Goal: Transaction & Acquisition: Purchase product/service

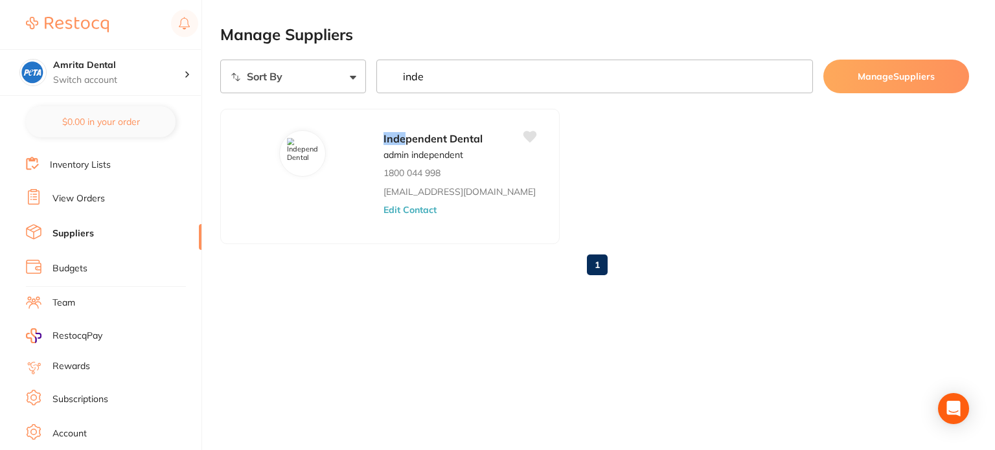
scroll to position [153, 0]
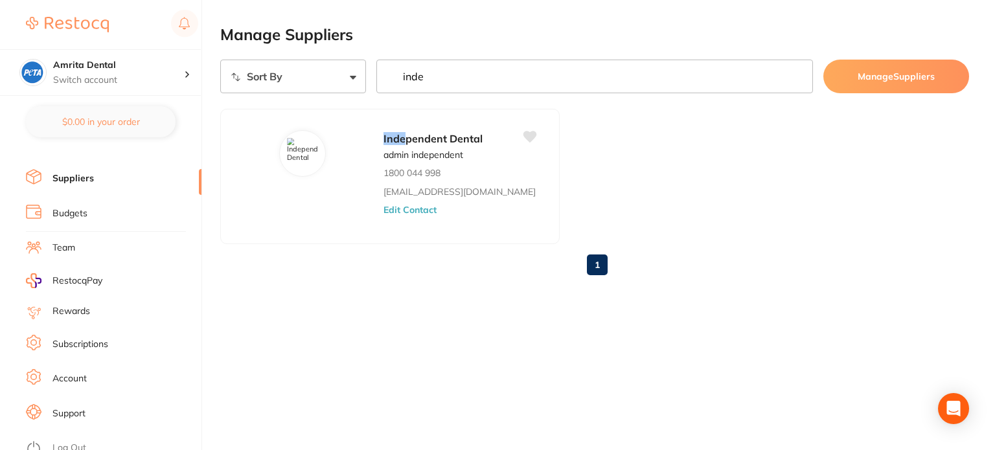
click at [81, 442] on link "Log Out" at bounding box center [69, 448] width 34 height 13
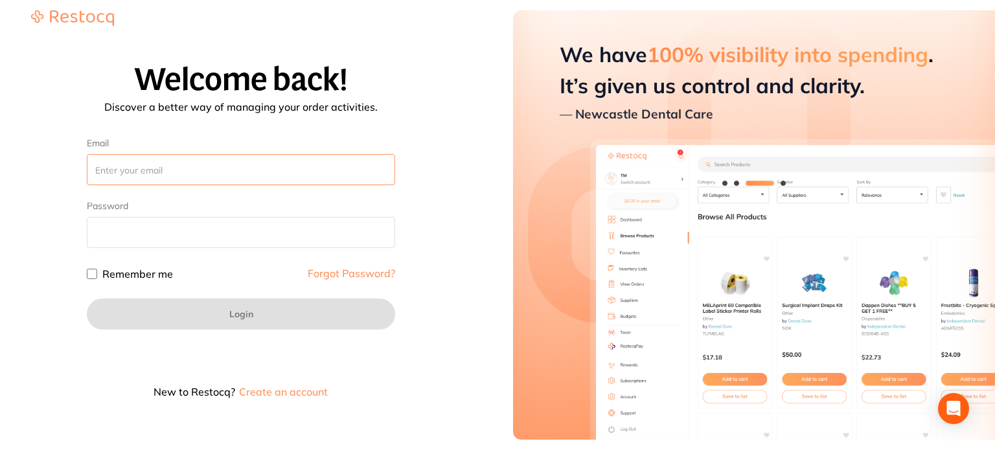
click at [270, 178] on input "Email" at bounding box center [241, 169] width 308 height 31
paste input "[EMAIL_ADDRESS][DOMAIN_NAME]"
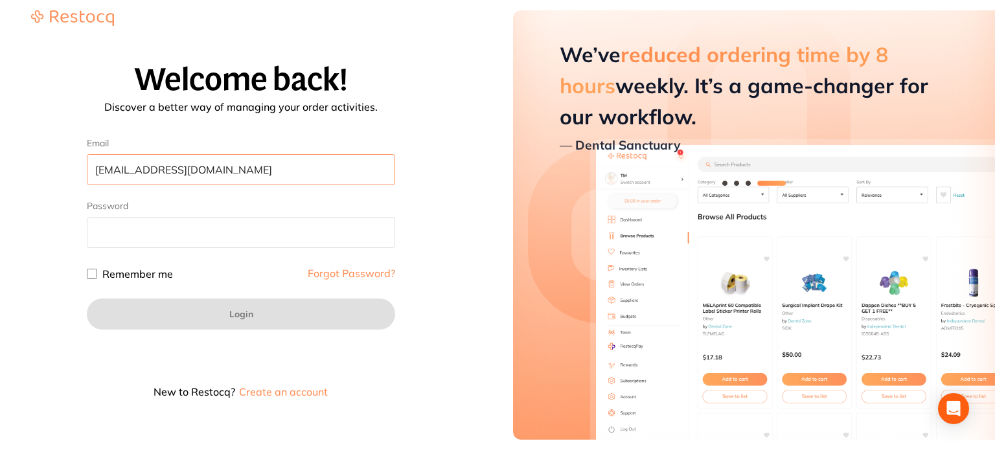
click at [117, 170] on input "[EMAIL_ADDRESS][DOMAIN_NAME]" at bounding box center [241, 169] width 308 height 31
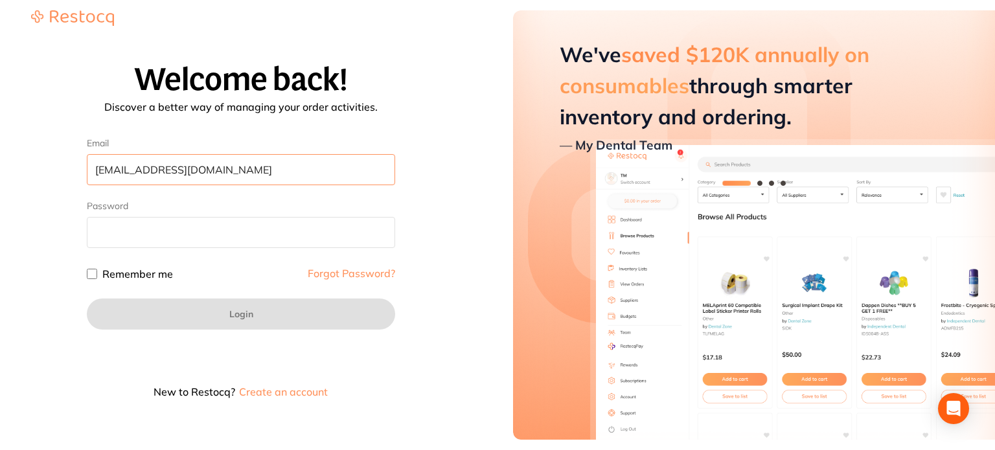
type input "[EMAIL_ADDRESS][DOMAIN_NAME]"
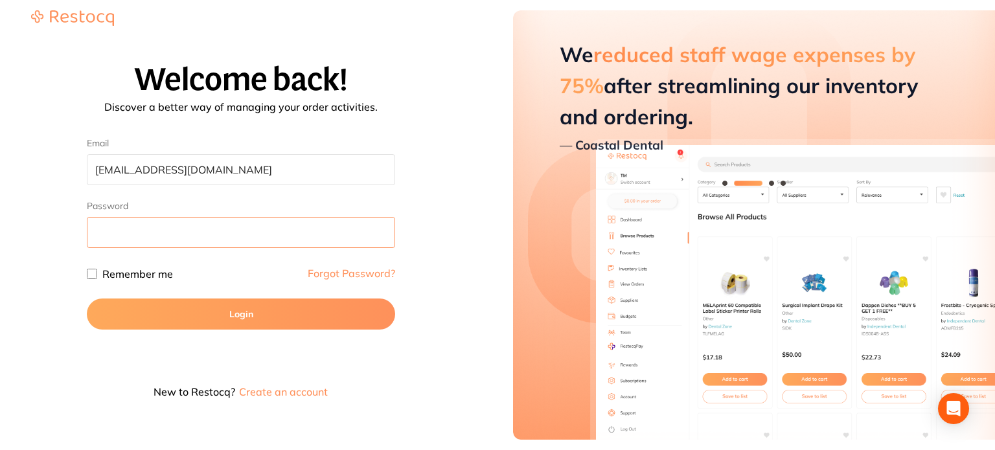
click at [87, 299] on button "Login" at bounding box center [241, 314] width 308 height 31
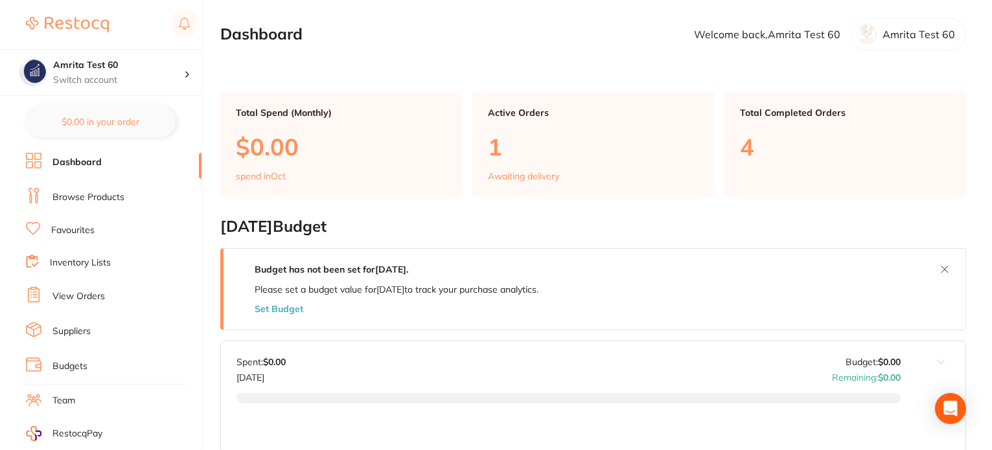
click at [118, 193] on link "Browse Products" at bounding box center [88, 197] width 72 height 13
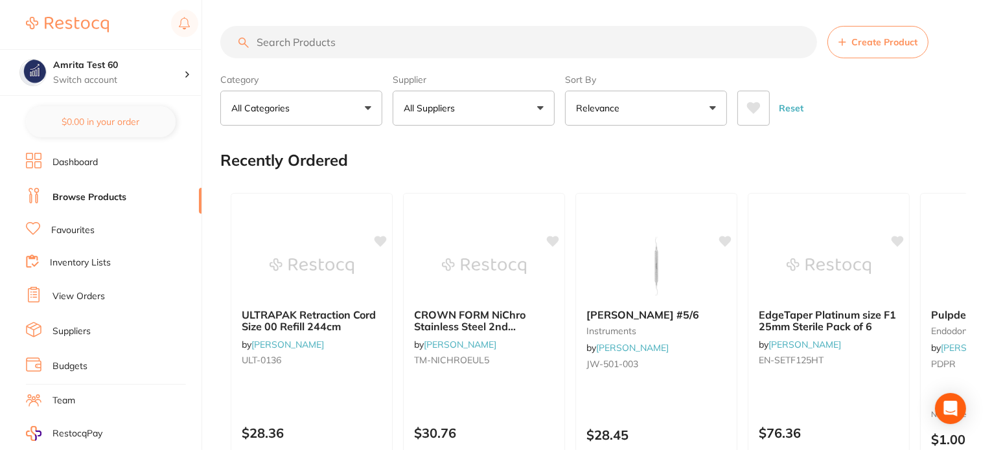
click at [520, 111] on button "All Suppliers" at bounding box center [474, 108] width 162 height 35
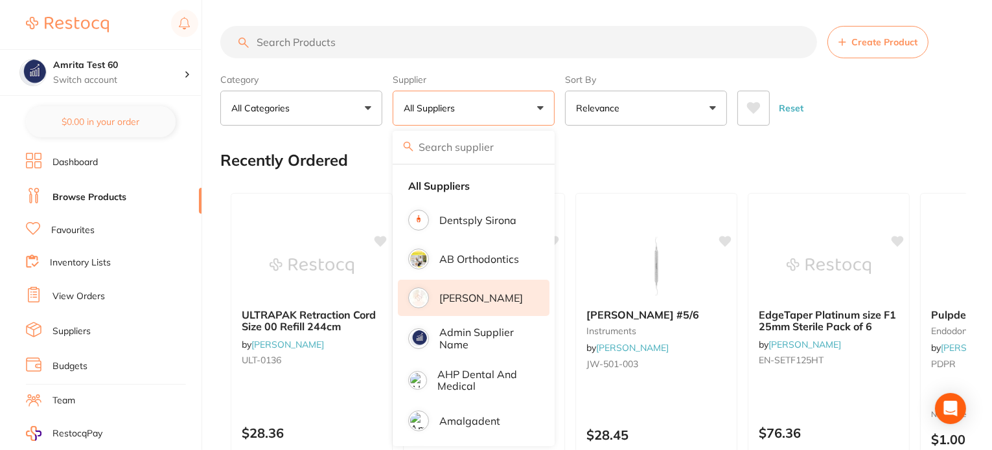
click at [500, 297] on p "[PERSON_NAME]" at bounding box center [481, 298] width 84 height 12
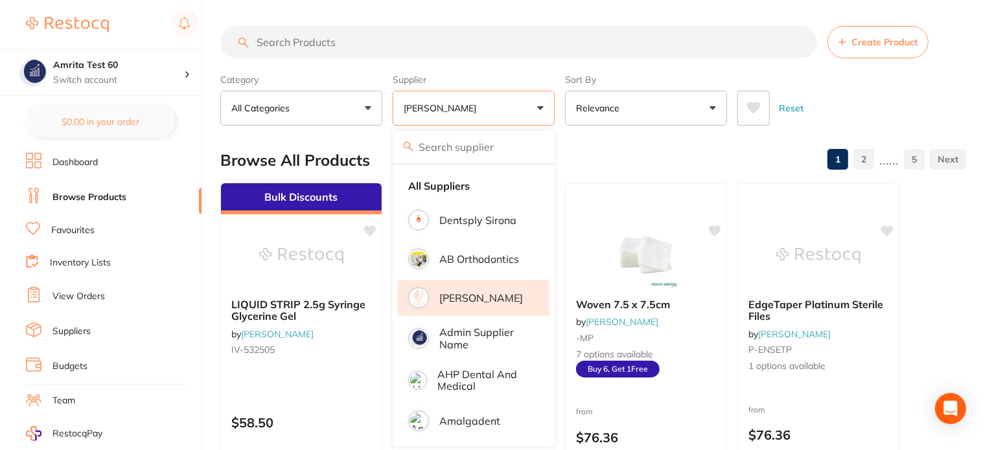
click at [560, 102] on div "Category All Categories All Categories crown & bridge disposables finishing & p…" at bounding box center [593, 97] width 746 height 57
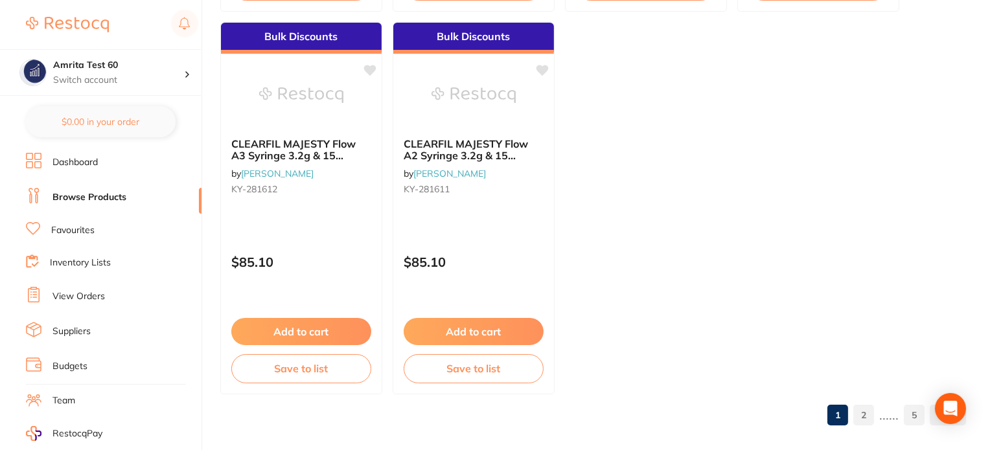
scroll to position [5149, 0]
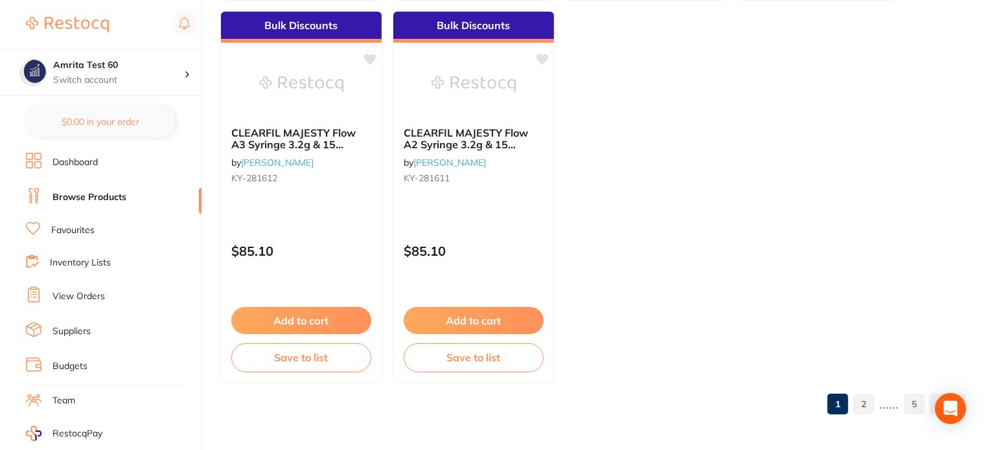
click at [914, 406] on link "5" at bounding box center [914, 404] width 21 height 26
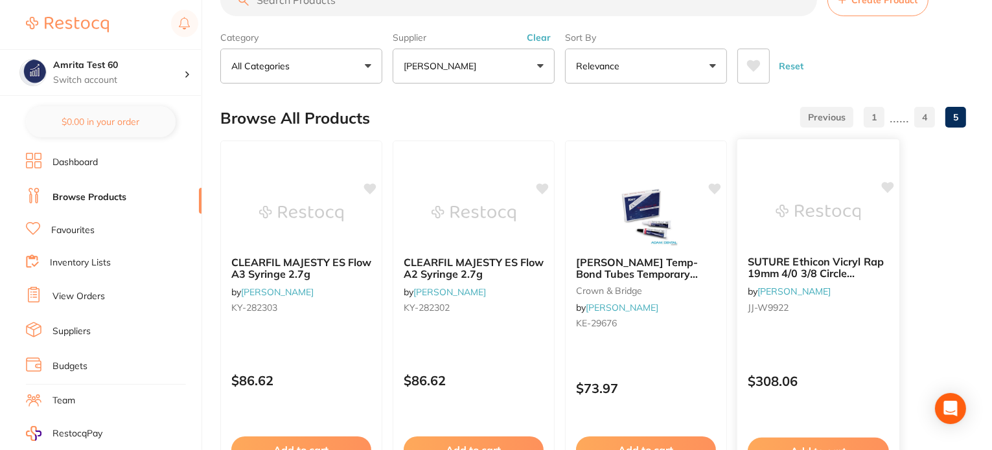
scroll to position [65, 0]
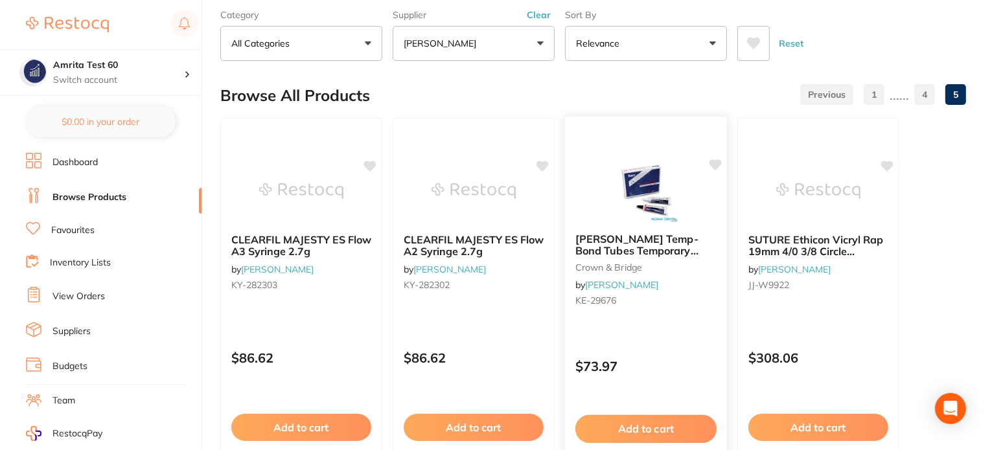
click at [693, 310] on div "Kerr Temp-Bond Tubes Temporary Cement Non-Eugenol crown & bridge by Adam Dental…" at bounding box center [646, 272] width 162 height 99
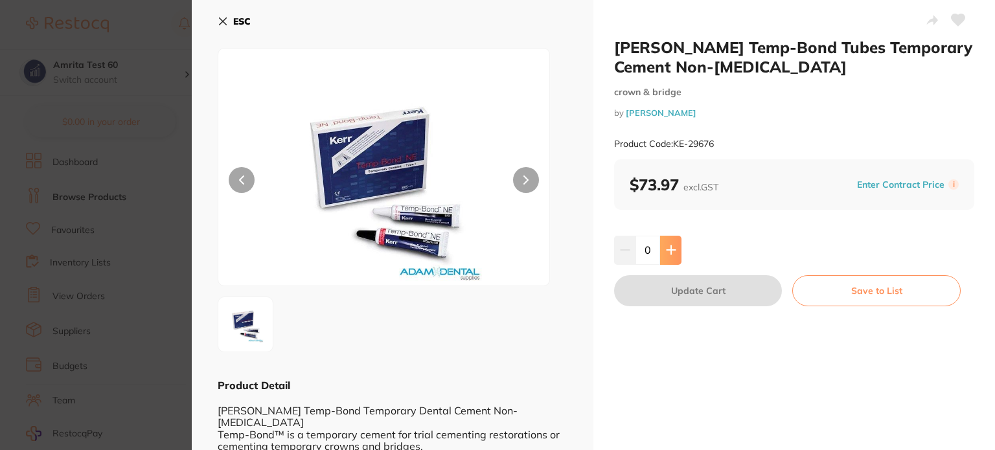
click at [669, 250] on icon at bounding box center [671, 250] width 8 height 8
type input "1"
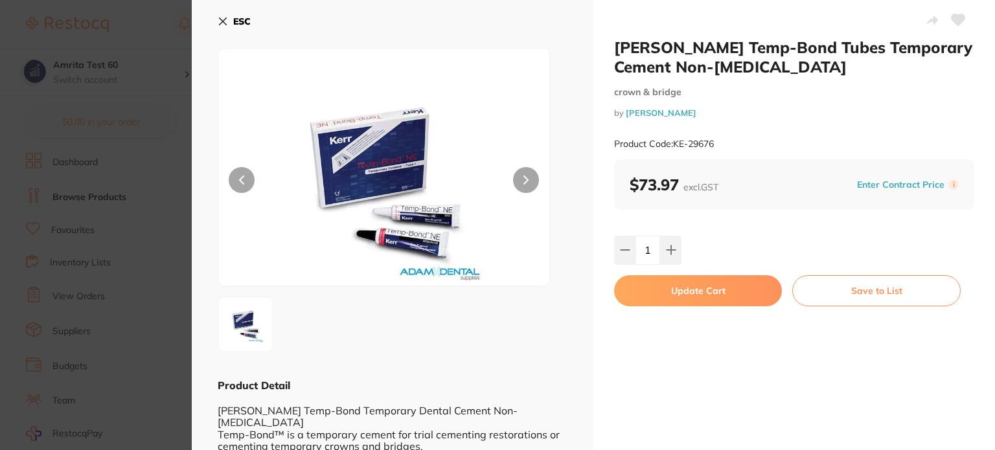
click at [691, 289] on button "Update Cart" at bounding box center [698, 290] width 168 height 31
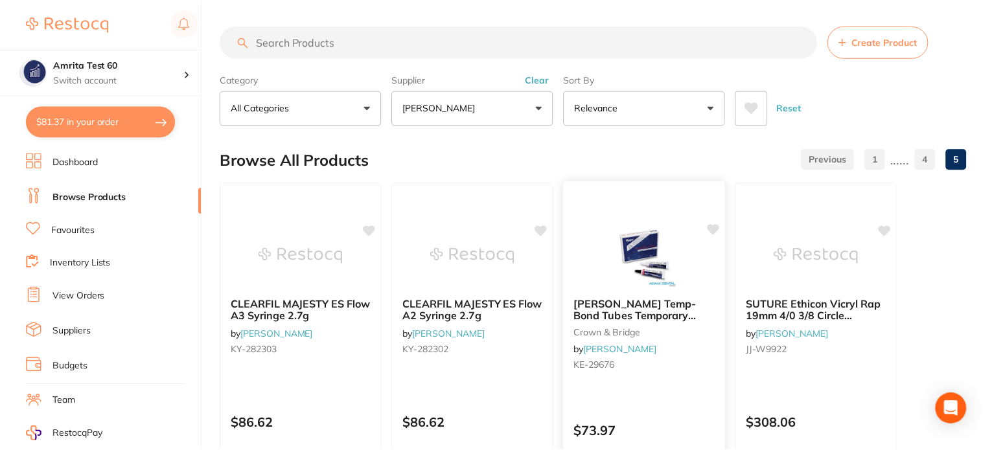
scroll to position [65, 0]
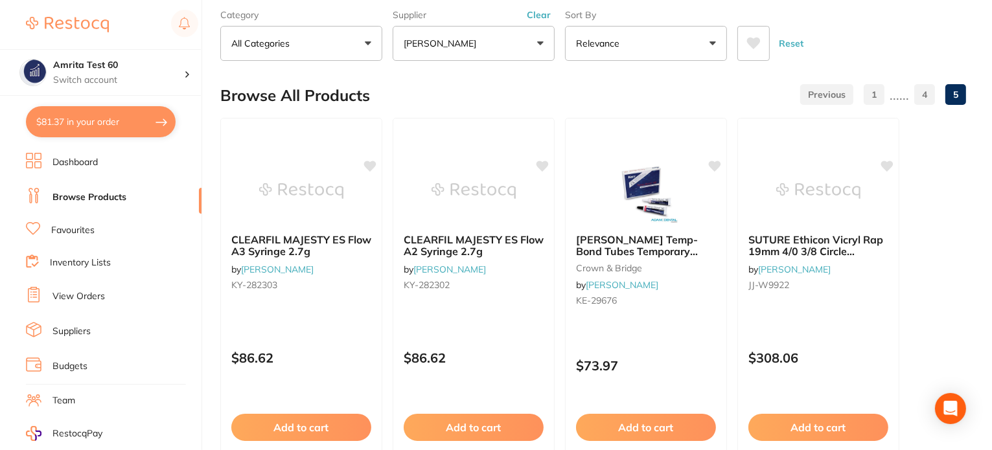
click at [98, 124] on button "$81.37 in your order" at bounding box center [101, 121] width 150 height 31
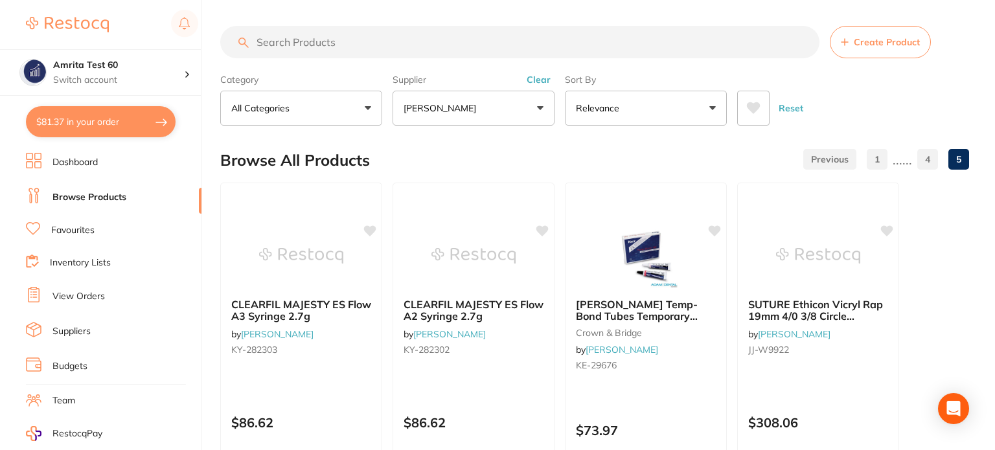
checkbox input "true"
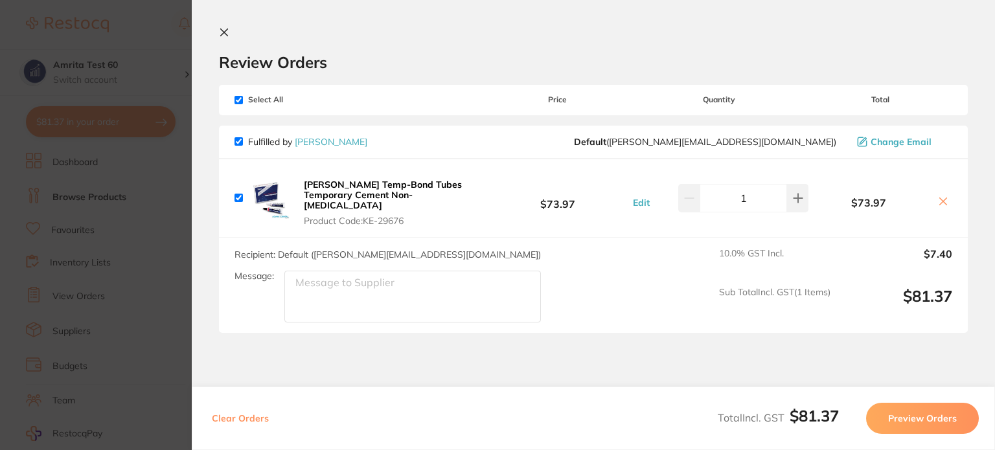
click at [941, 417] on button "Preview Orders" at bounding box center [922, 418] width 113 height 31
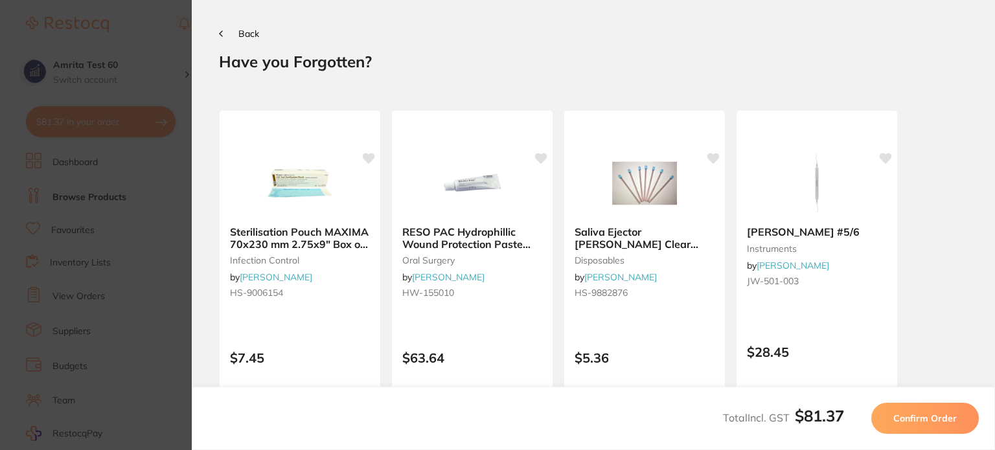
click at [942, 424] on span "Confirm Order" at bounding box center [924, 419] width 63 height 12
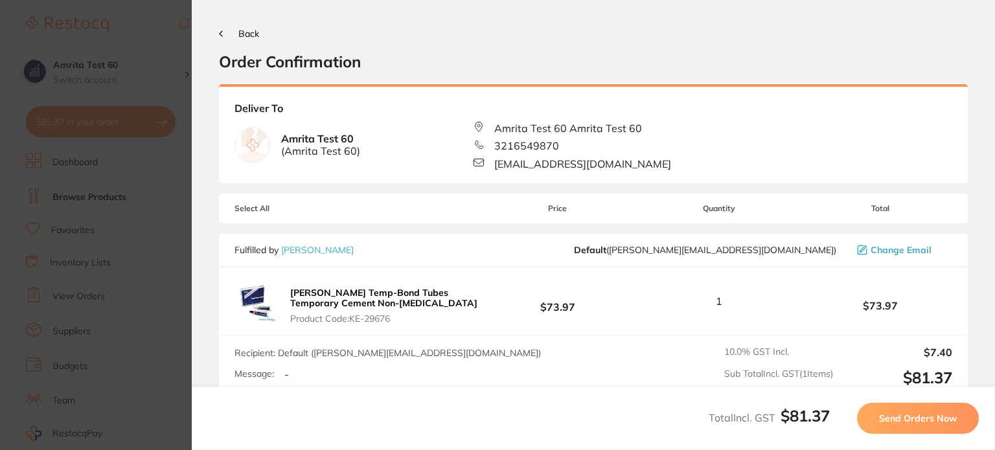
click at [942, 424] on span "Send Orders Now" at bounding box center [918, 419] width 78 height 12
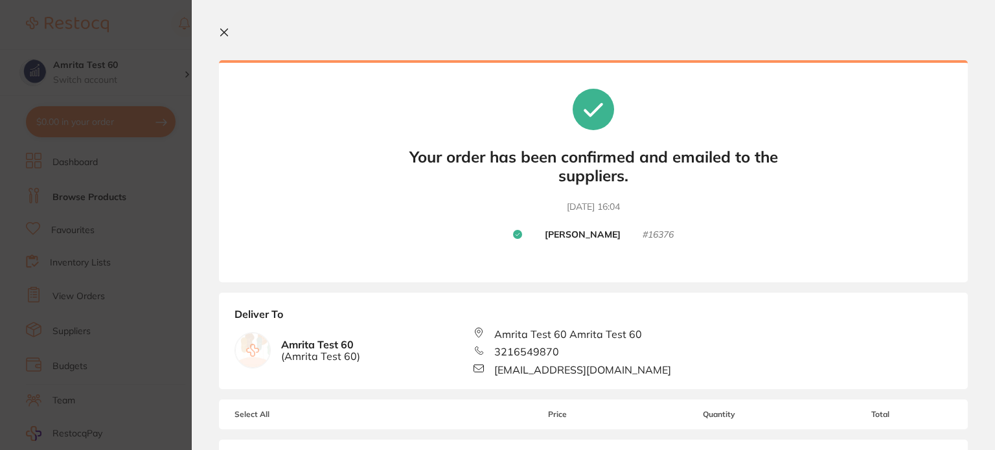
click at [171, 145] on section "Update RRP Set your pre negotiated price for this item. Item Agreed RRP (excl. …" at bounding box center [497, 225] width 995 height 450
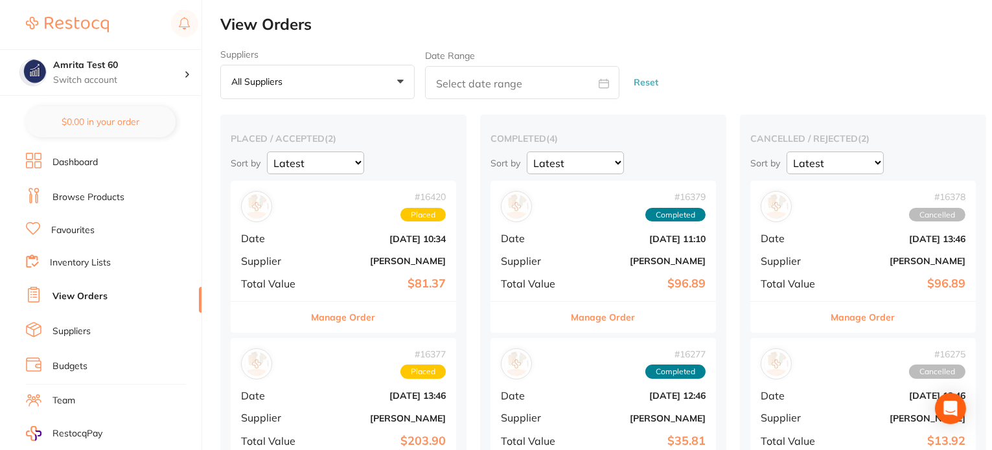
scroll to position [153, 0]
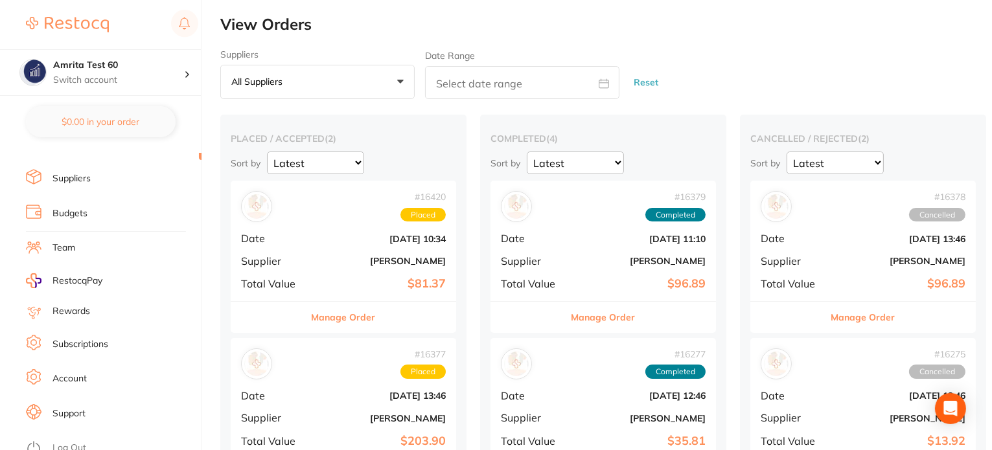
click at [78, 375] on link "Account" at bounding box center [69, 378] width 34 height 13
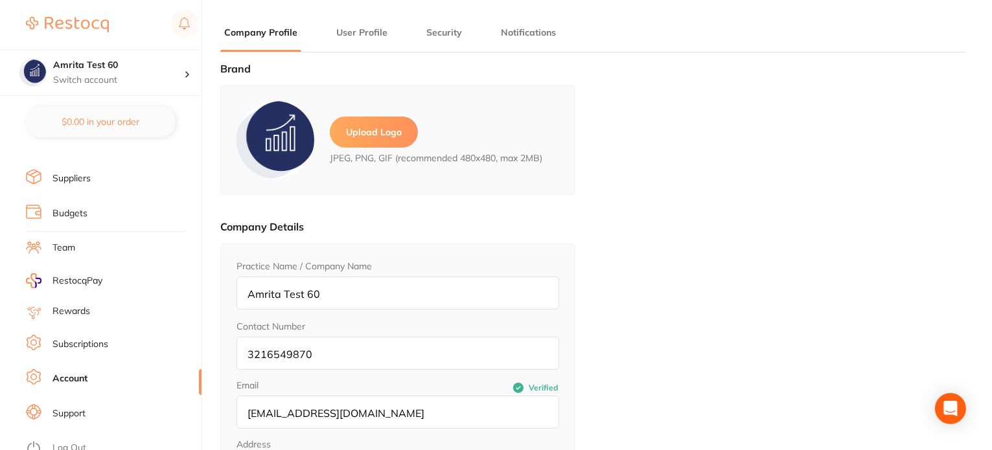
type input "Amrita"
type input "Test 60"
type input "[EMAIL_ADDRESS][DOMAIN_NAME]"
drag, startPoint x: 433, startPoint y: 411, endPoint x: 247, endPoint y: 407, distance: 186.0
click at [247, 407] on input "[EMAIL_ADDRESS][DOMAIN_NAME]" at bounding box center [397, 412] width 323 height 33
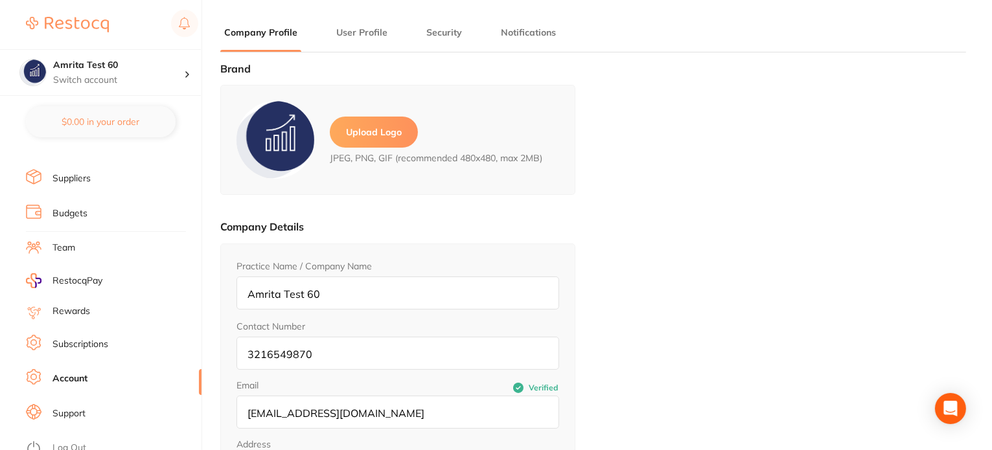
click at [410, 407] on input "[EMAIL_ADDRESS][DOMAIN_NAME]" at bounding box center [397, 412] width 323 height 33
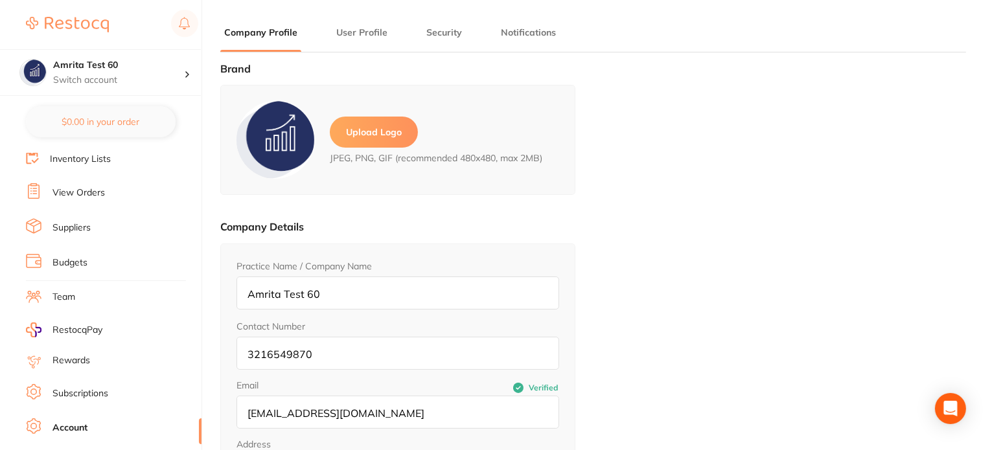
scroll to position [23, 0]
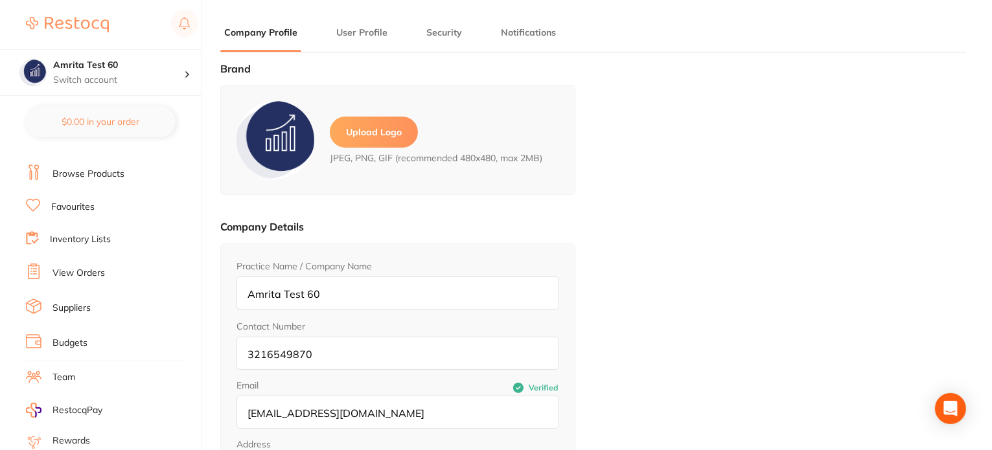
click at [82, 271] on link "View Orders" at bounding box center [78, 273] width 52 height 13
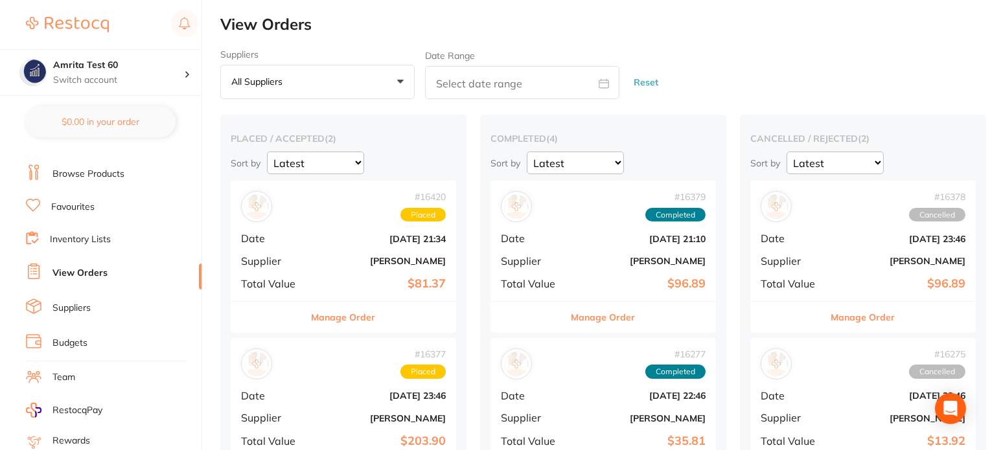
click at [345, 242] on b "[DATE] 21:34" at bounding box center [381, 239] width 130 height 10
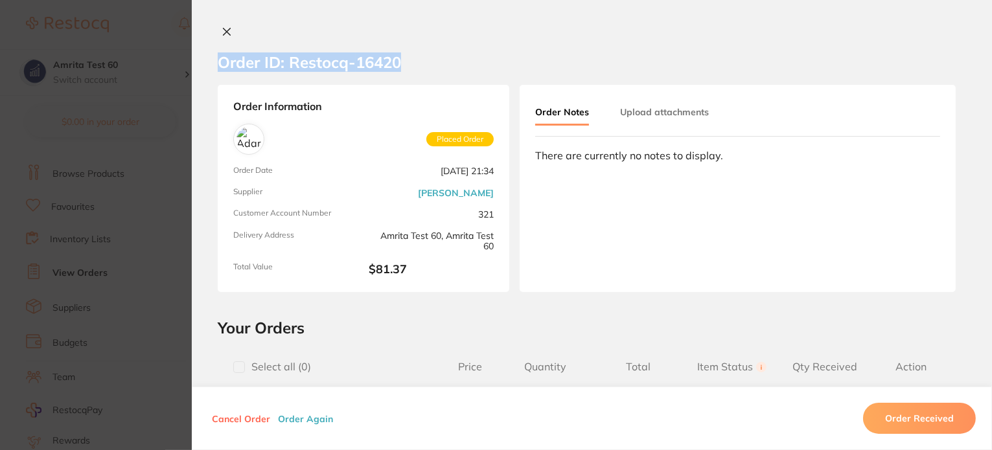
drag, startPoint x: 422, startPoint y: 63, endPoint x: 218, endPoint y: 59, distance: 203.5
click at [218, 59] on section "Order ID: Restocq- 16420" at bounding box center [592, 62] width 800 height 45
copy h2 "Order ID: Restocq- 16420"
click at [101, 138] on section "Order ID: Restocq- 16420 Order Information Placed Order Order Date Oct 7 2025, …" at bounding box center [496, 225] width 992 height 450
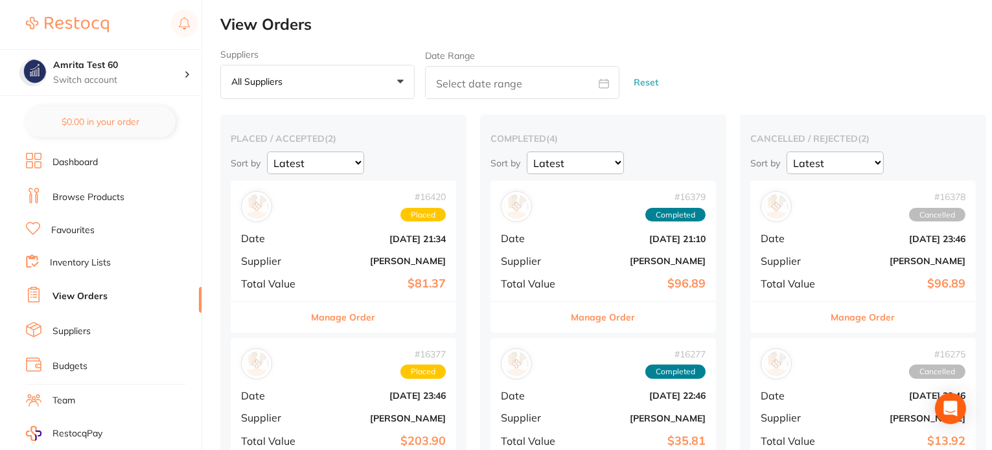
click at [83, 193] on link "Browse Products" at bounding box center [88, 197] width 72 height 13
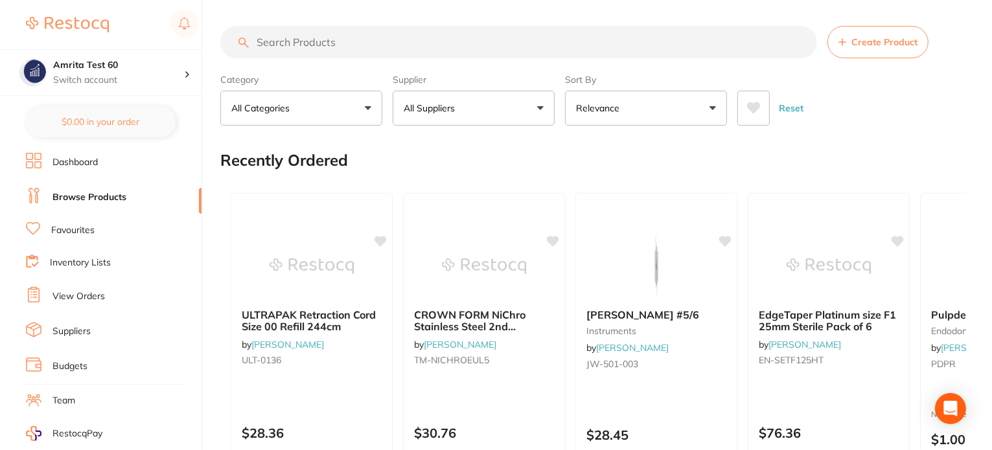
click at [451, 109] on p "All Suppliers" at bounding box center [432, 108] width 56 height 13
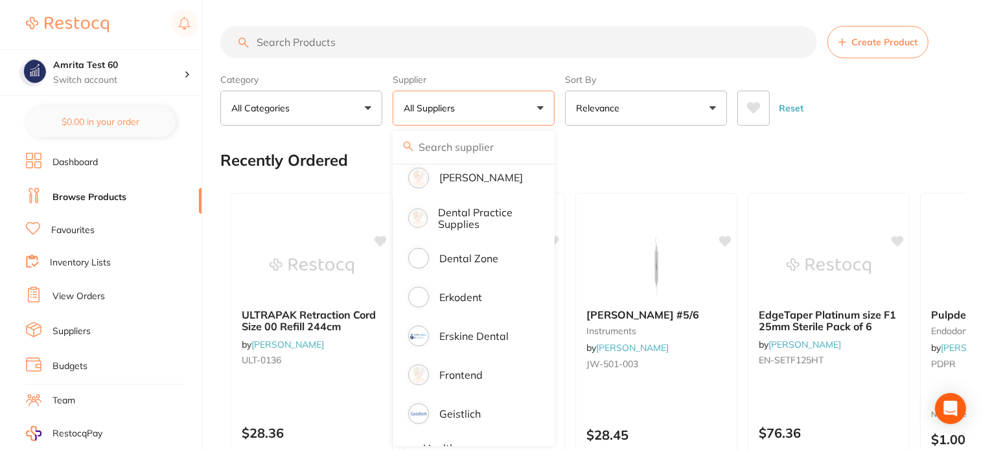
scroll to position [777, 0]
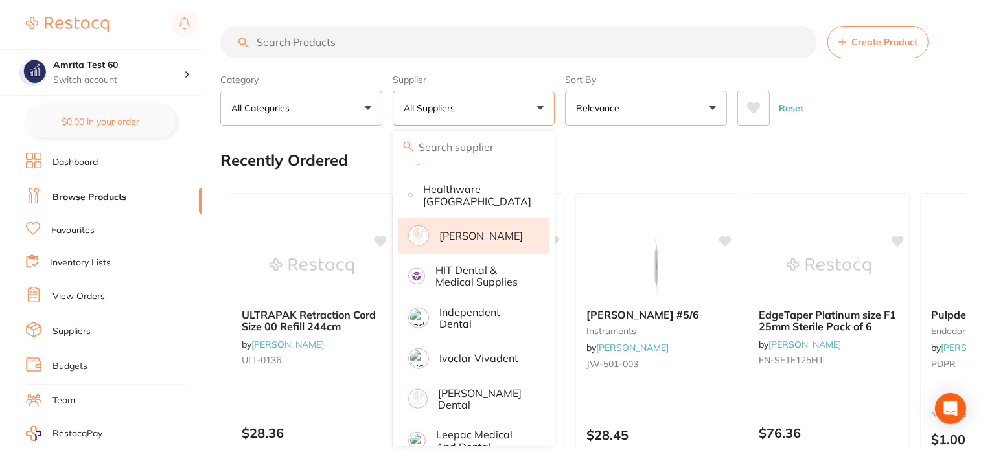
click at [473, 233] on p "[PERSON_NAME]" at bounding box center [481, 236] width 84 height 12
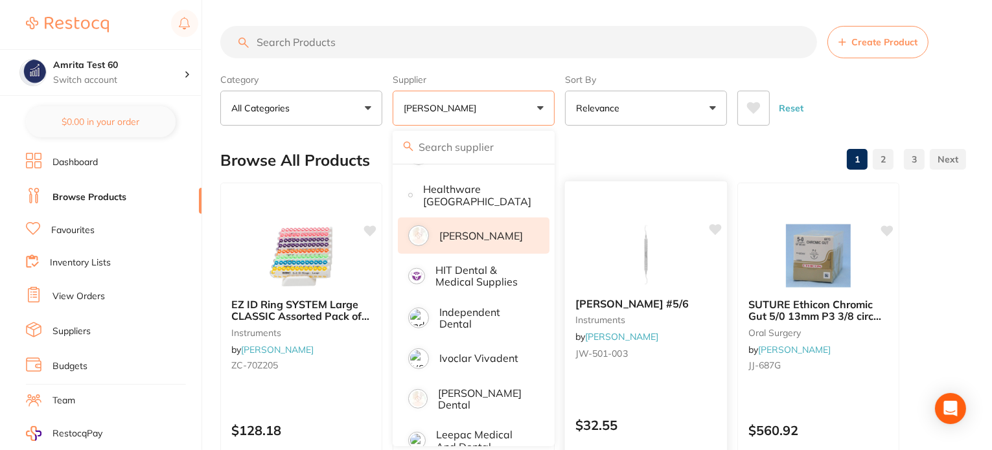
click at [560, 103] on div "Category All Categories All Categories anaesthetic articulating burs crown & br…" at bounding box center [593, 97] width 746 height 57
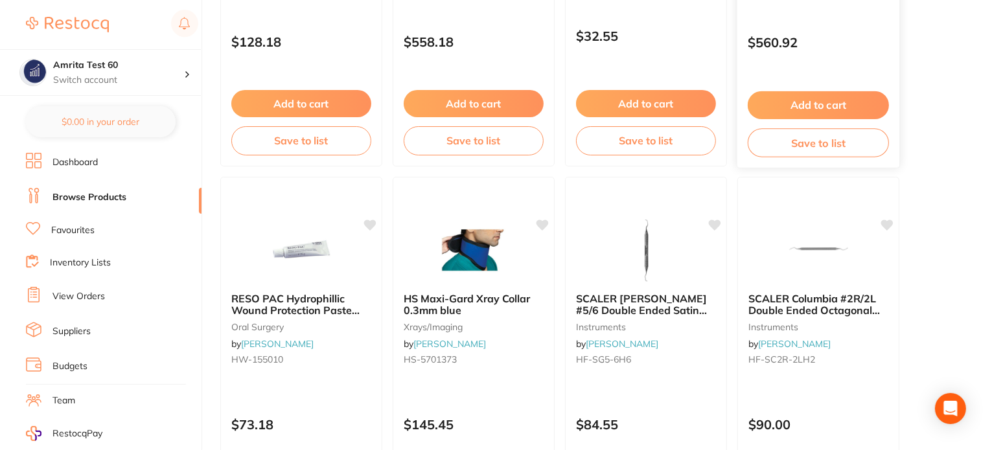
scroll to position [130, 0]
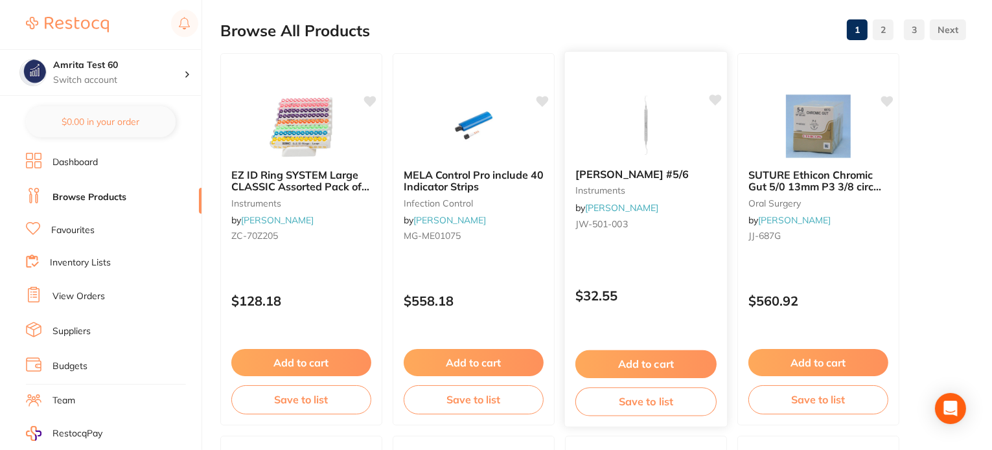
click at [662, 266] on div "CURETTE Gracey #5/6 instruments by Henry Schein Halas JW-501-003 $32.55 Add to …" at bounding box center [646, 239] width 164 height 376
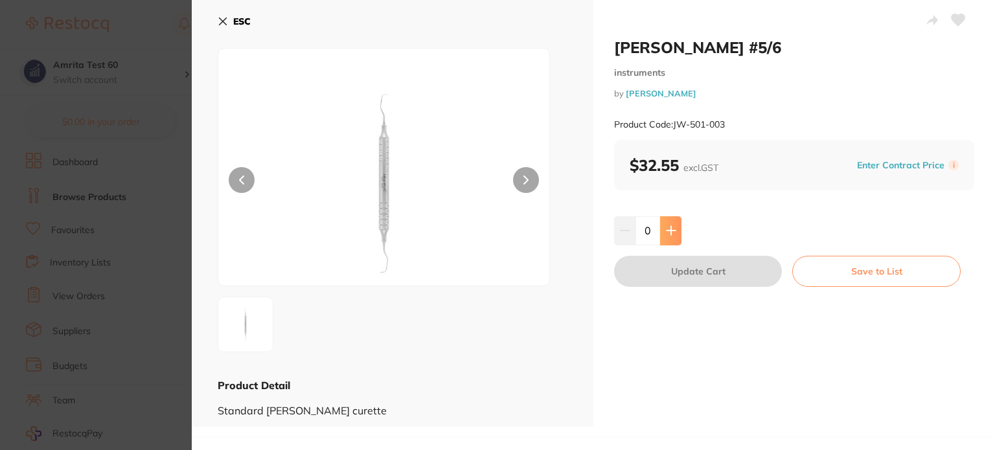
click at [671, 225] on icon at bounding box center [671, 230] width 10 height 10
type input "1"
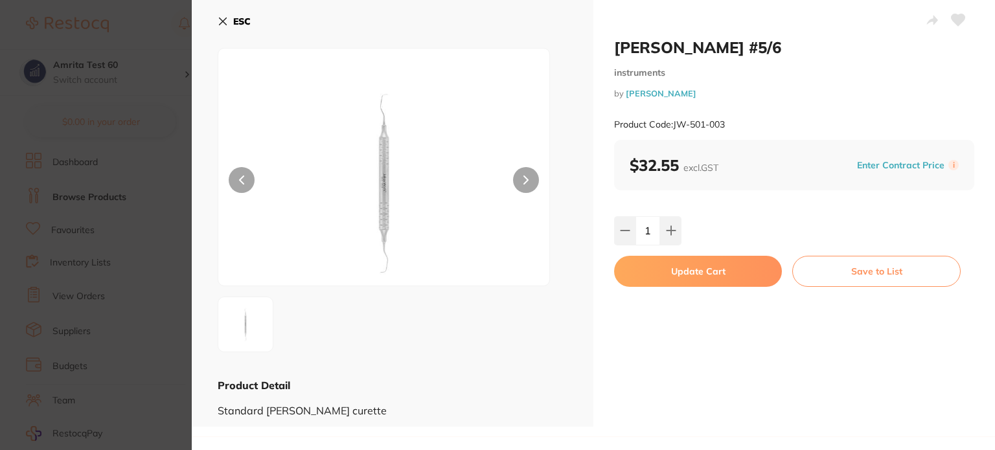
click at [678, 271] on button "Update Cart" at bounding box center [698, 271] width 168 height 31
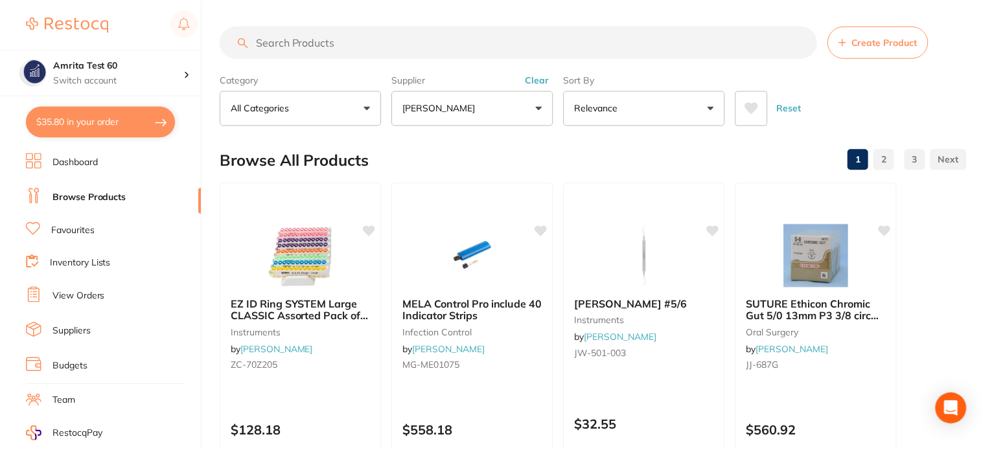
scroll to position [130, 0]
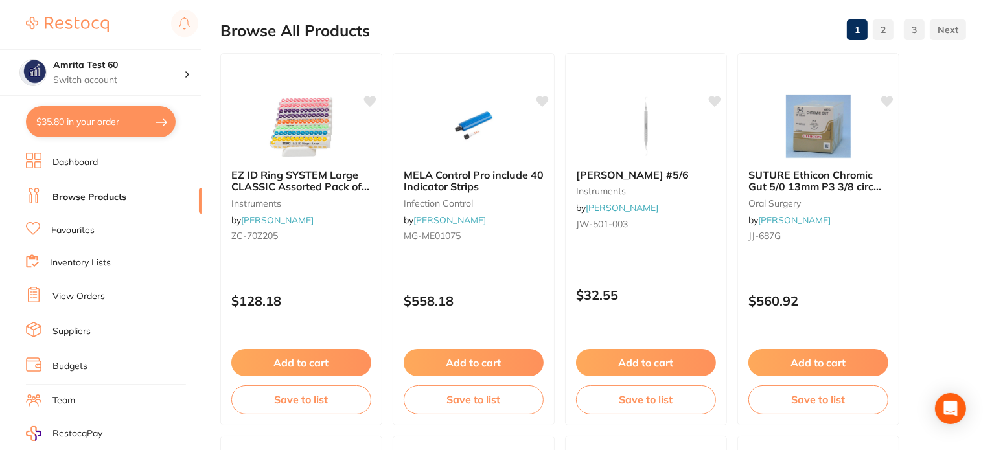
click at [77, 134] on button "$35.80 in your order" at bounding box center [101, 121] width 150 height 31
checkbox input "true"
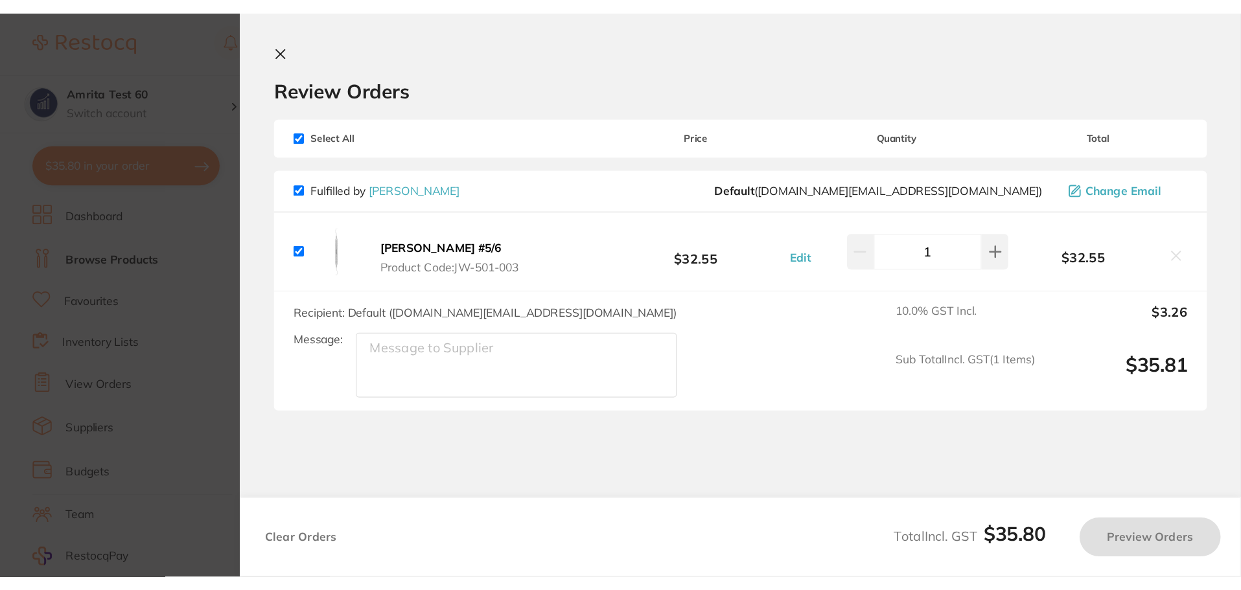
scroll to position [0, 0]
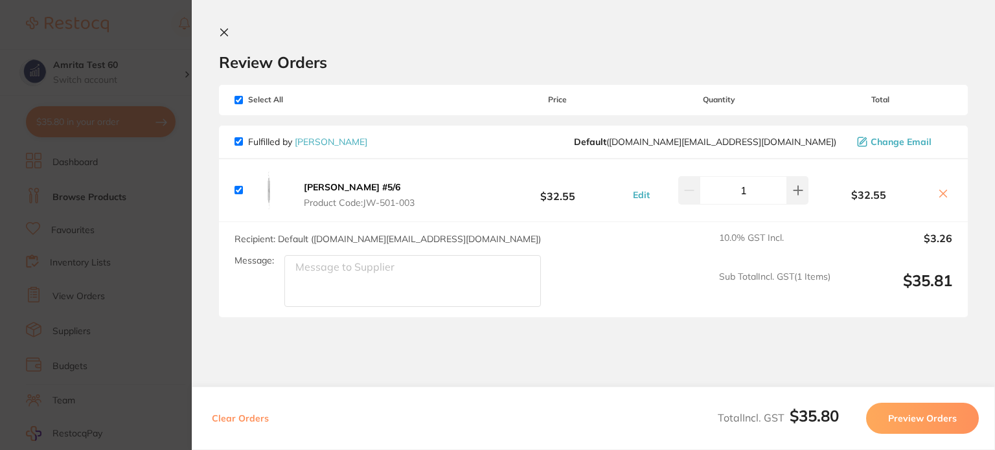
click at [915, 418] on button "Preview Orders" at bounding box center [922, 418] width 113 height 31
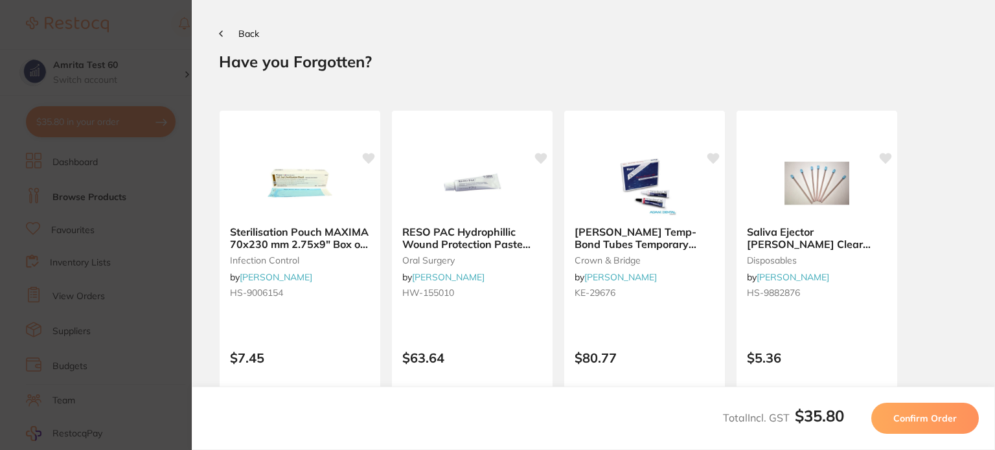
click at [915, 418] on span "Confirm Order" at bounding box center [924, 419] width 63 height 12
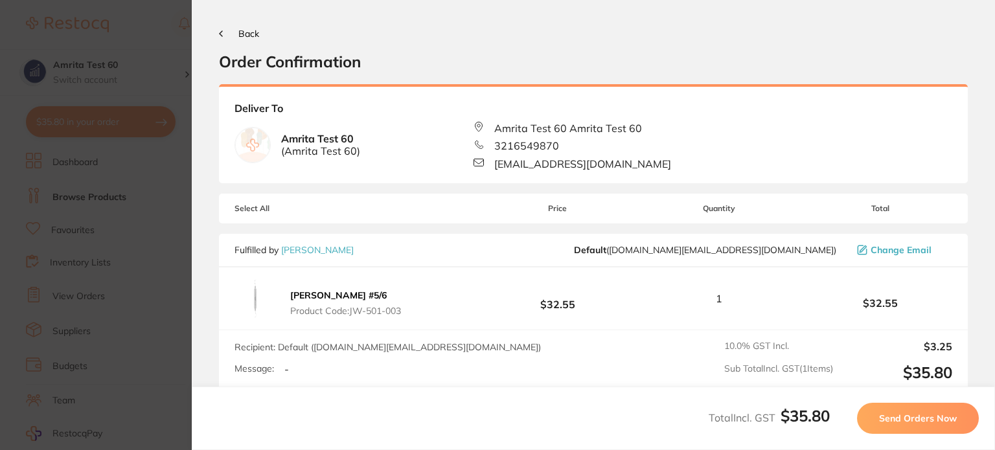
click at [915, 418] on span "Send Orders Now" at bounding box center [918, 419] width 78 height 12
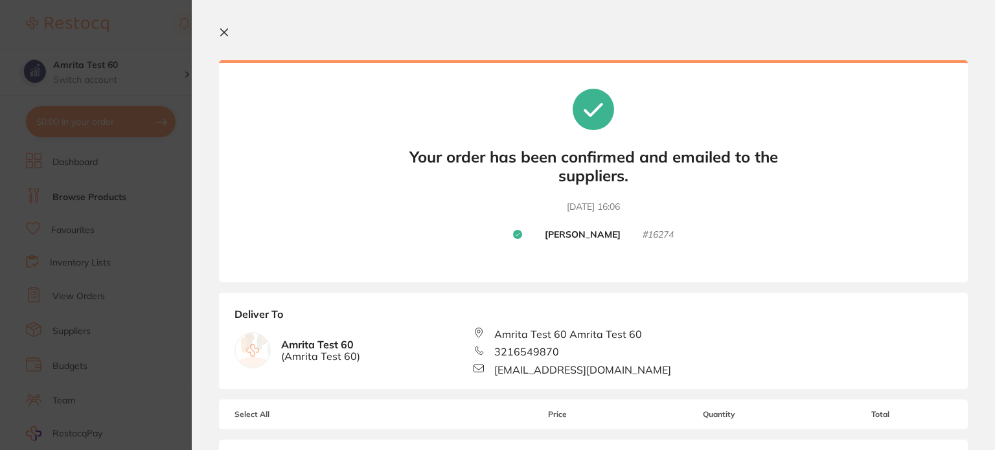
click at [225, 33] on icon at bounding box center [224, 32] width 7 height 7
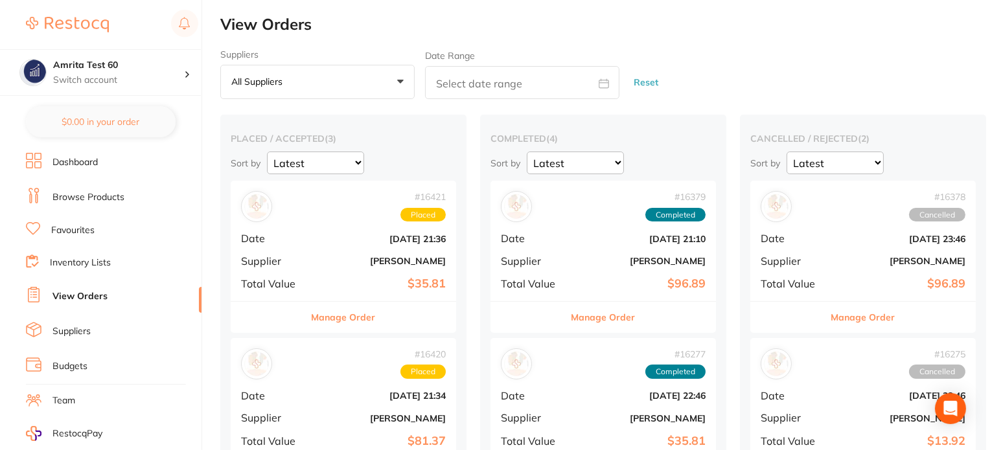
click at [332, 234] on b "[DATE] 21:36" at bounding box center [381, 239] width 130 height 10
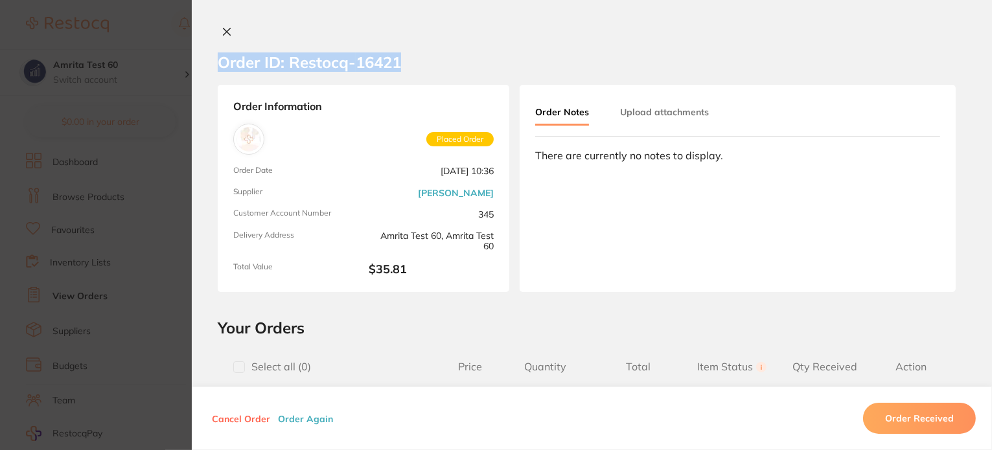
drag, startPoint x: 418, startPoint y: 62, endPoint x: 214, endPoint y: 66, distance: 204.1
click at [214, 66] on section "Order ID: Restocq- 16421" at bounding box center [592, 62] width 800 height 45
copy h2 "Order ID: Restocq- 16421"
drag, startPoint x: 477, startPoint y: 70, endPoint x: 273, endPoint y: 40, distance: 205.7
click at [477, 70] on section "Order ID: Restocq- 16421" at bounding box center [592, 62] width 800 height 45
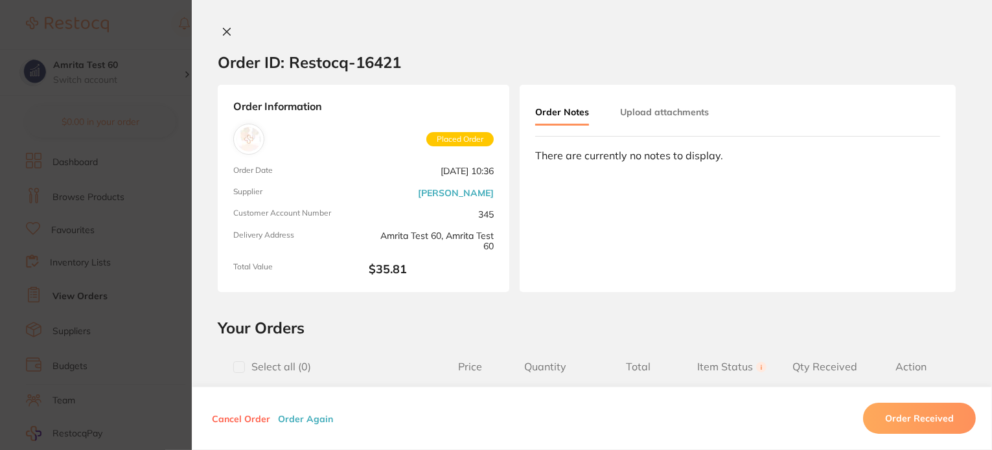
click at [225, 35] on icon at bounding box center [227, 32] width 10 height 10
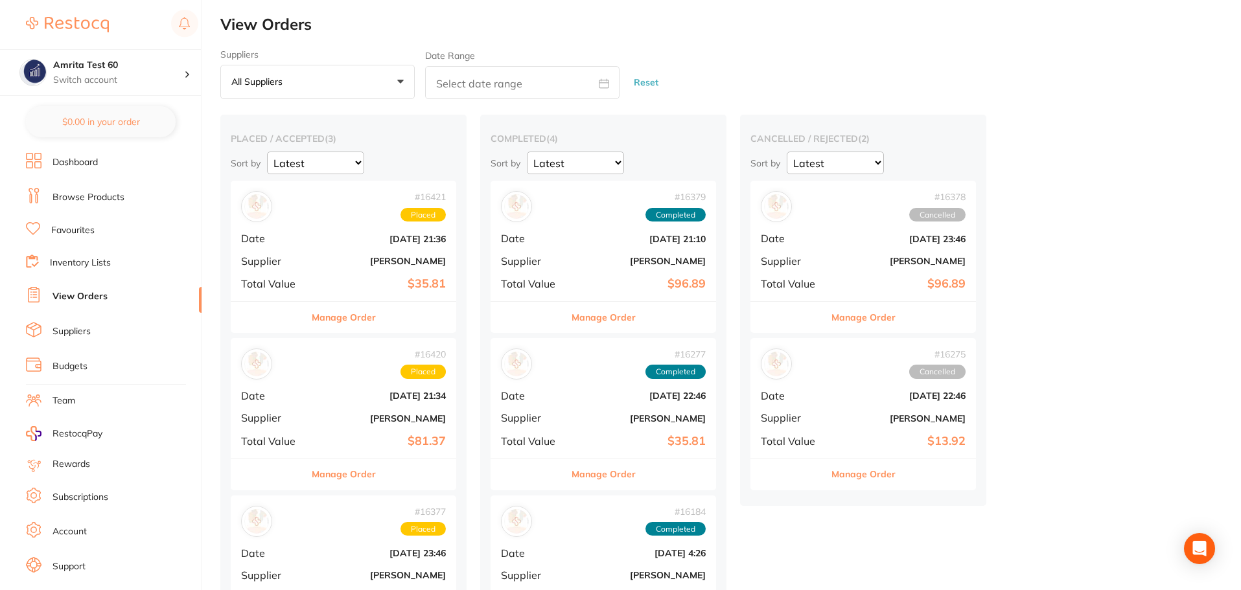
click at [103, 200] on link "Browse Products" at bounding box center [88, 197] width 72 height 13
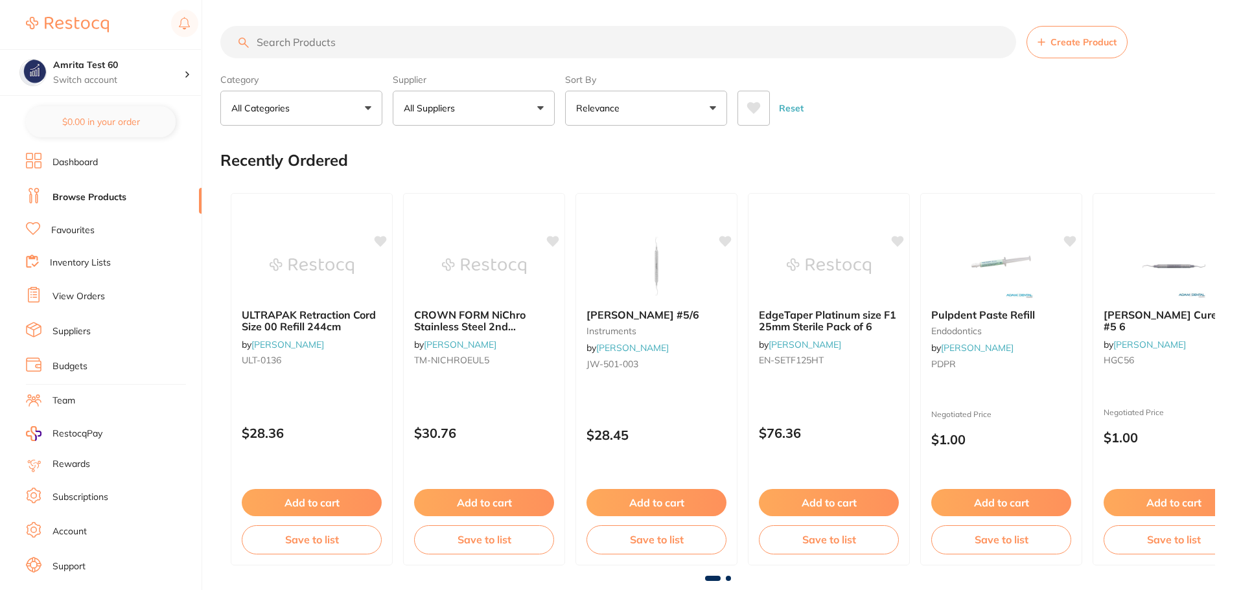
click at [470, 106] on button "All Suppliers" at bounding box center [474, 108] width 162 height 35
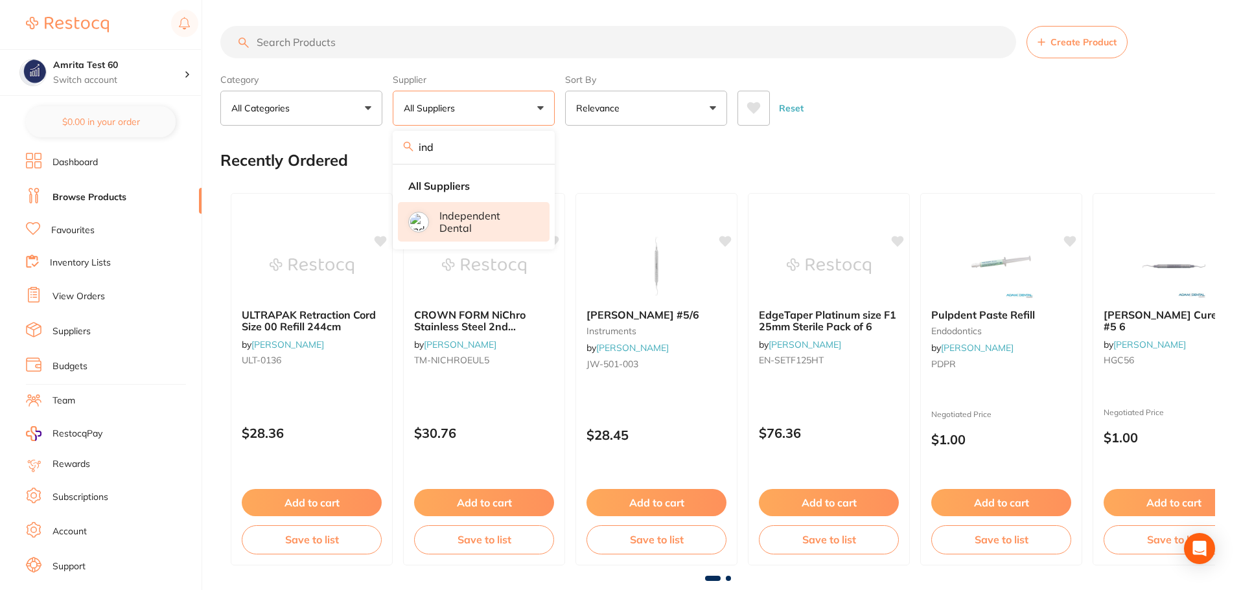
type input "ind"
click at [481, 214] on p "Independent Dental" at bounding box center [485, 222] width 92 height 24
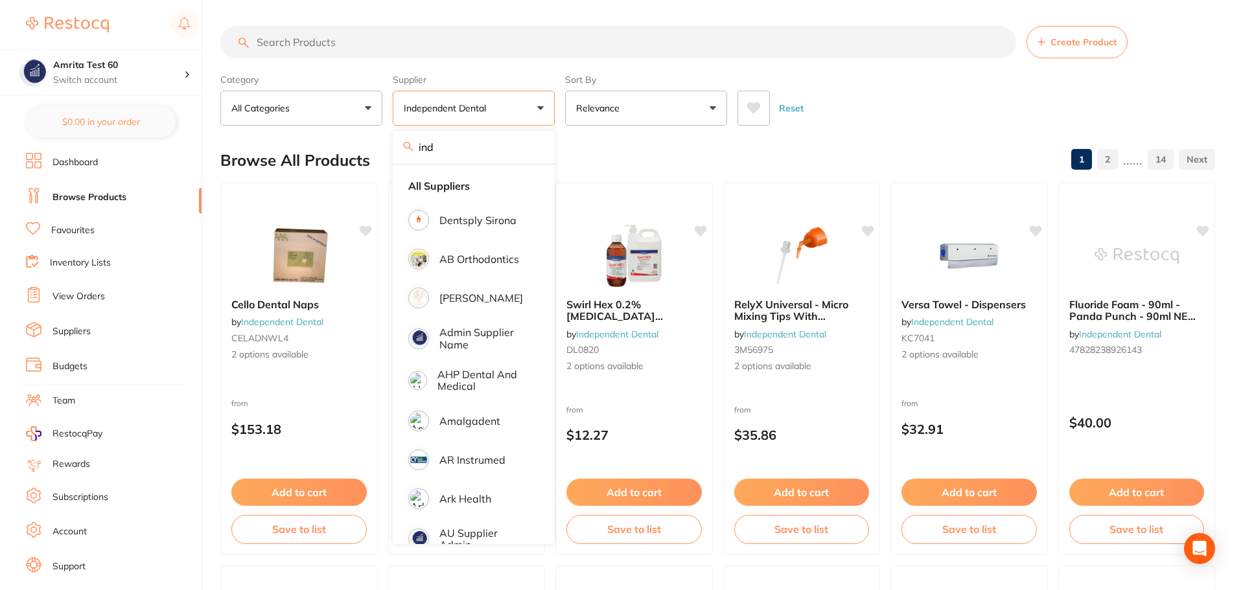
click at [558, 109] on div "Category All Categories All Categories articulating burs crown & bridge disposa…" at bounding box center [717, 97] width 994 height 57
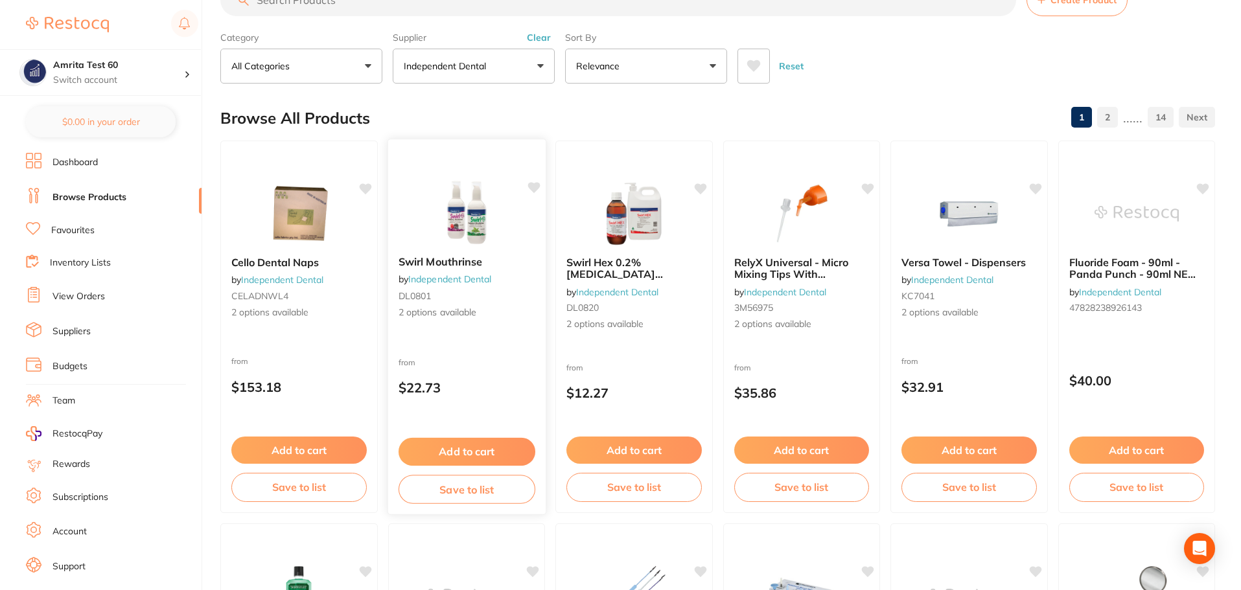
scroll to position [65, 0]
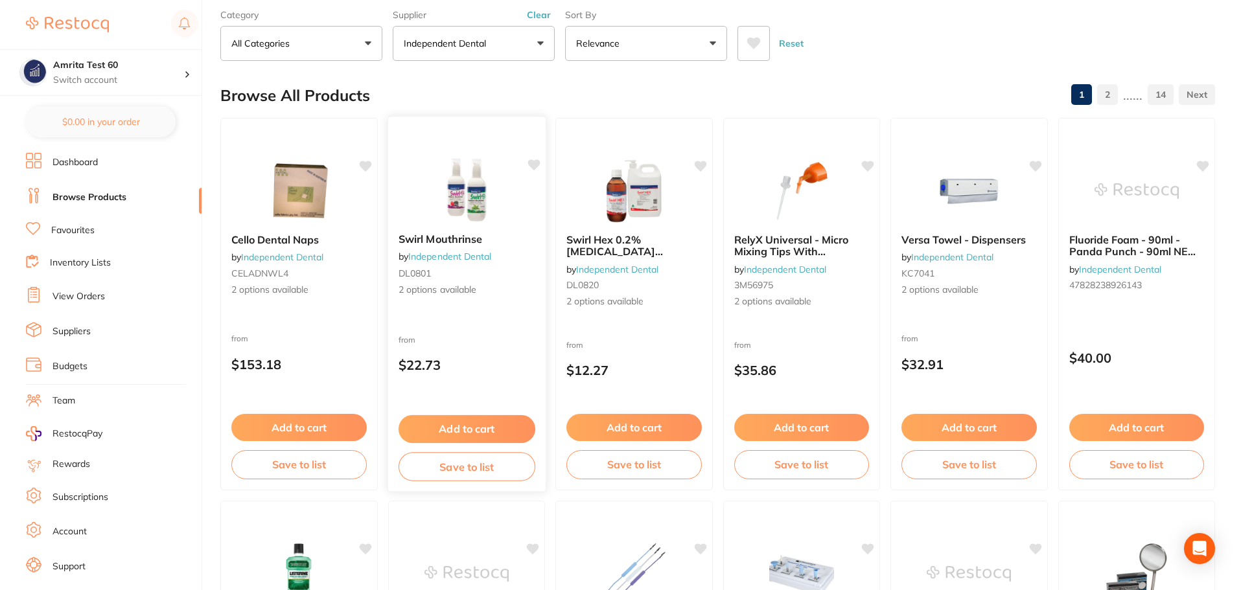
click at [491, 433] on button "Add to cart" at bounding box center [466, 429] width 137 height 28
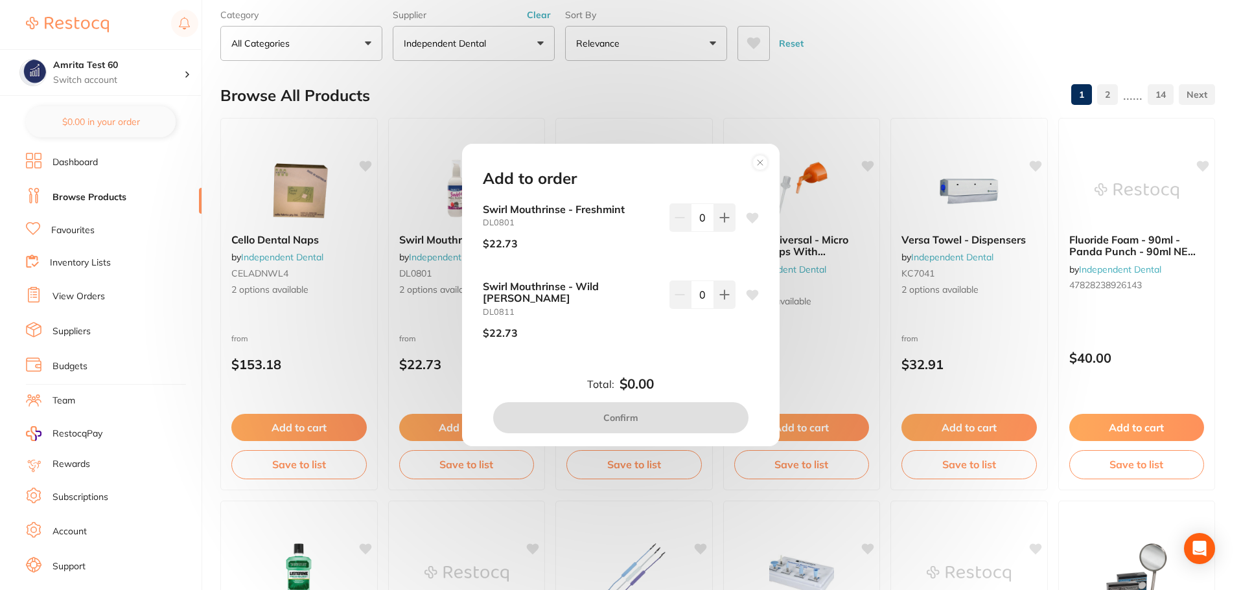
click at [766, 166] on circle at bounding box center [759, 162] width 15 height 15
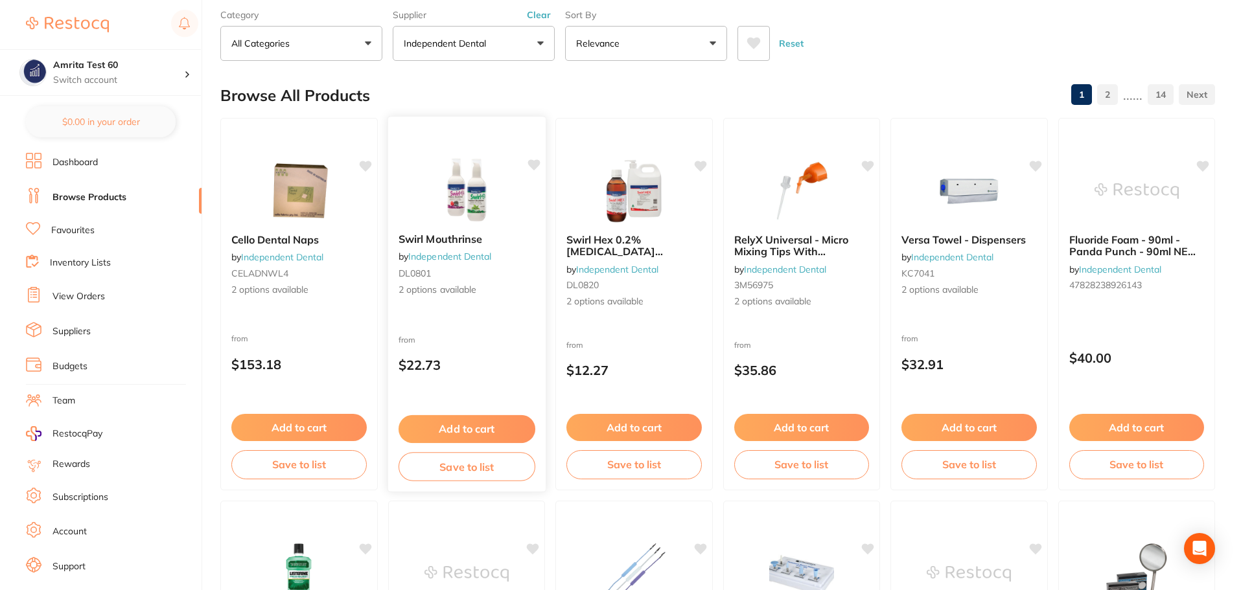
click at [515, 353] on div "from $22.73" at bounding box center [465, 355] width 157 height 47
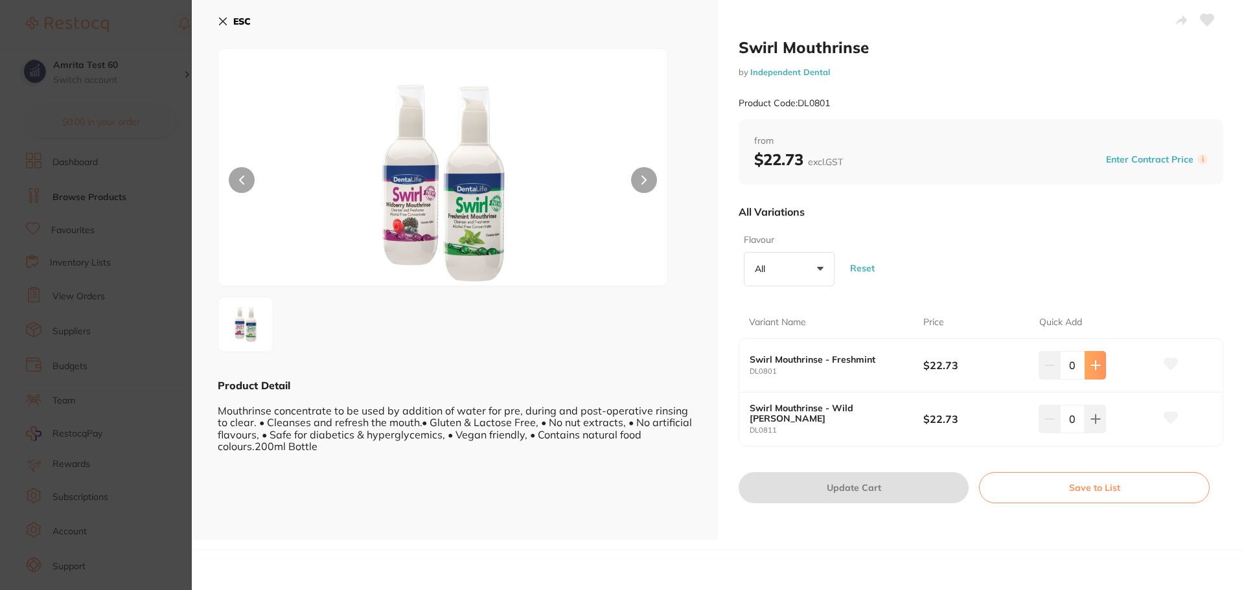
click at [994, 370] on icon at bounding box center [1095, 365] width 10 height 10
type input "1"
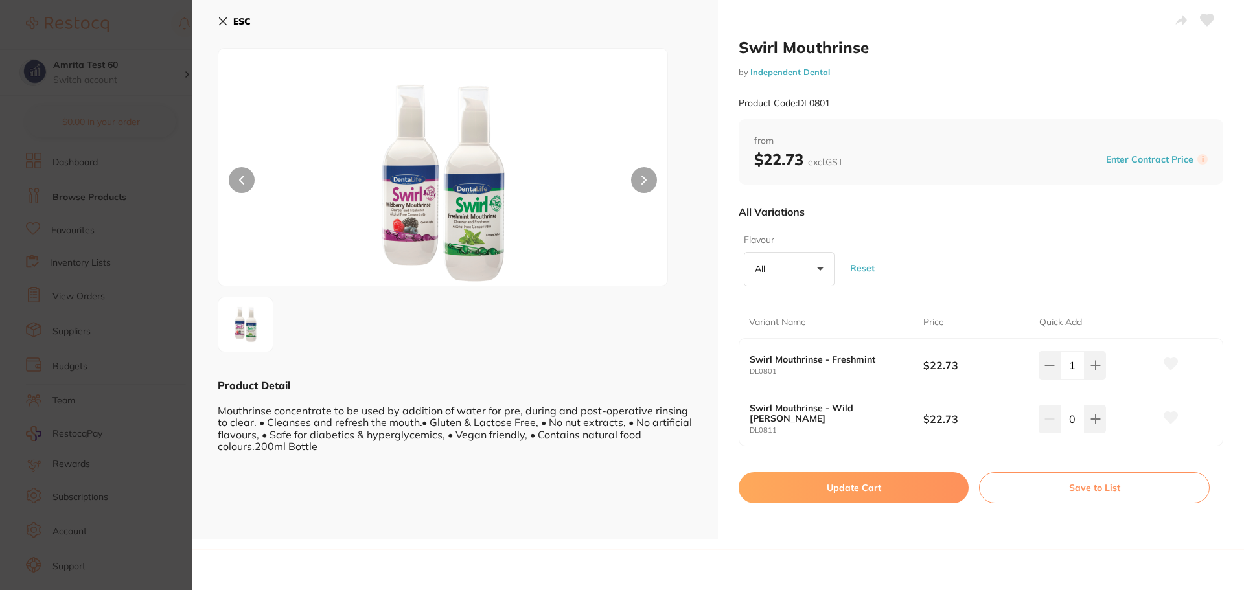
click at [890, 450] on button "Update Cart" at bounding box center [854, 487] width 230 height 31
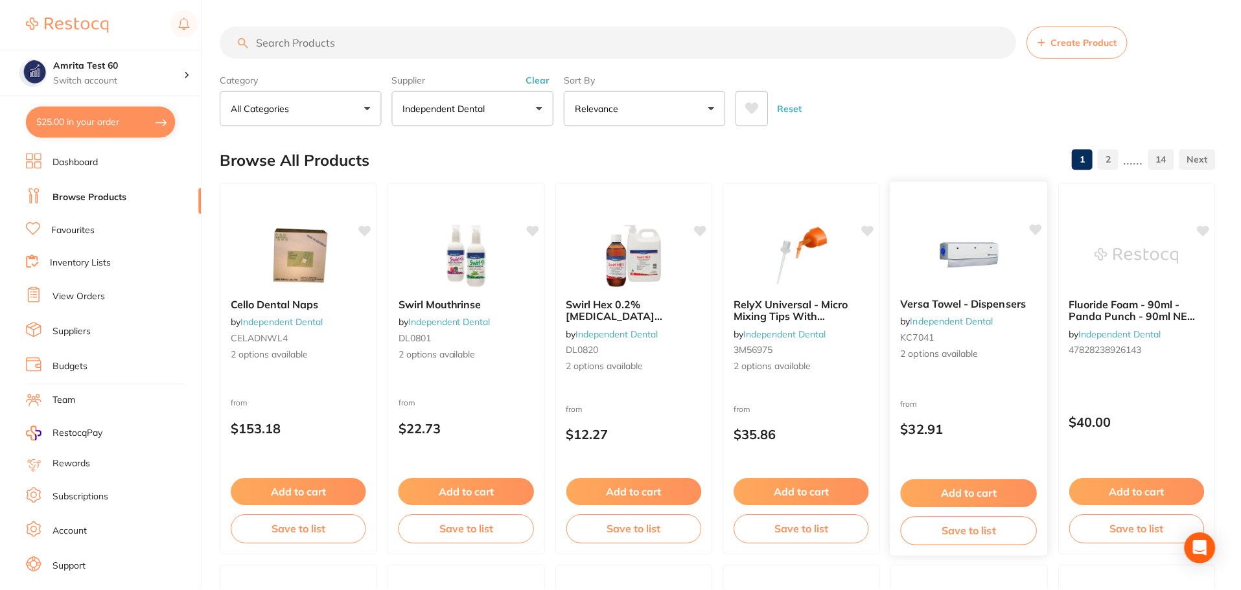
scroll to position [65, 0]
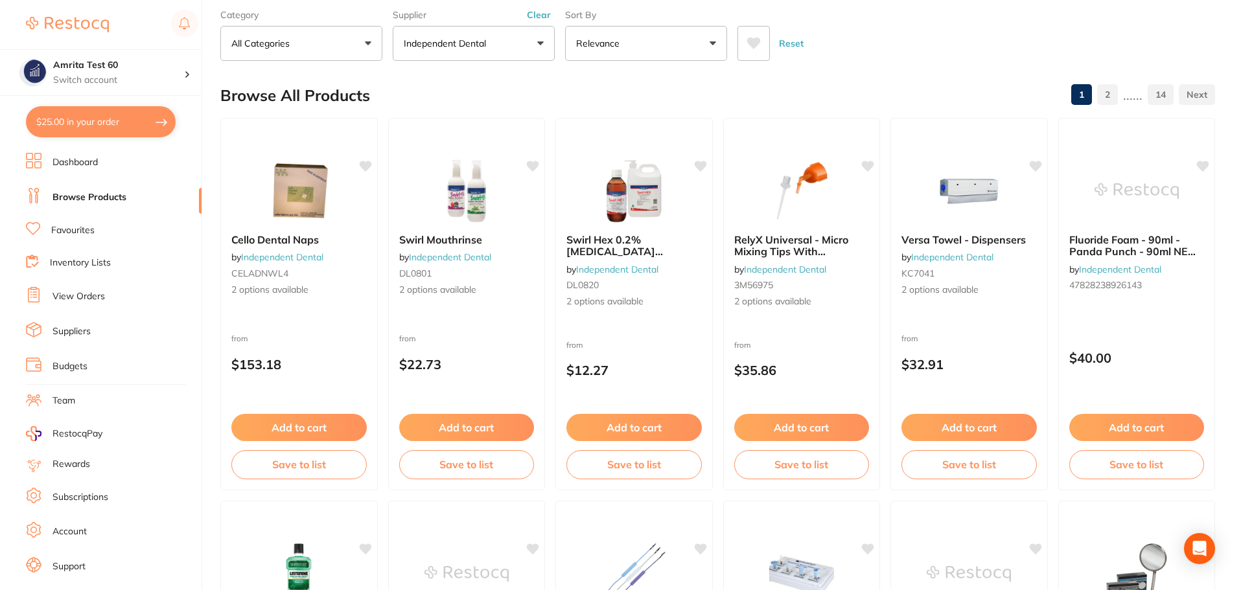
click at [152, 128] on button "$25.00 in your order" at bounding box center [101, 121] width 150 height 31
checkbox input "true"
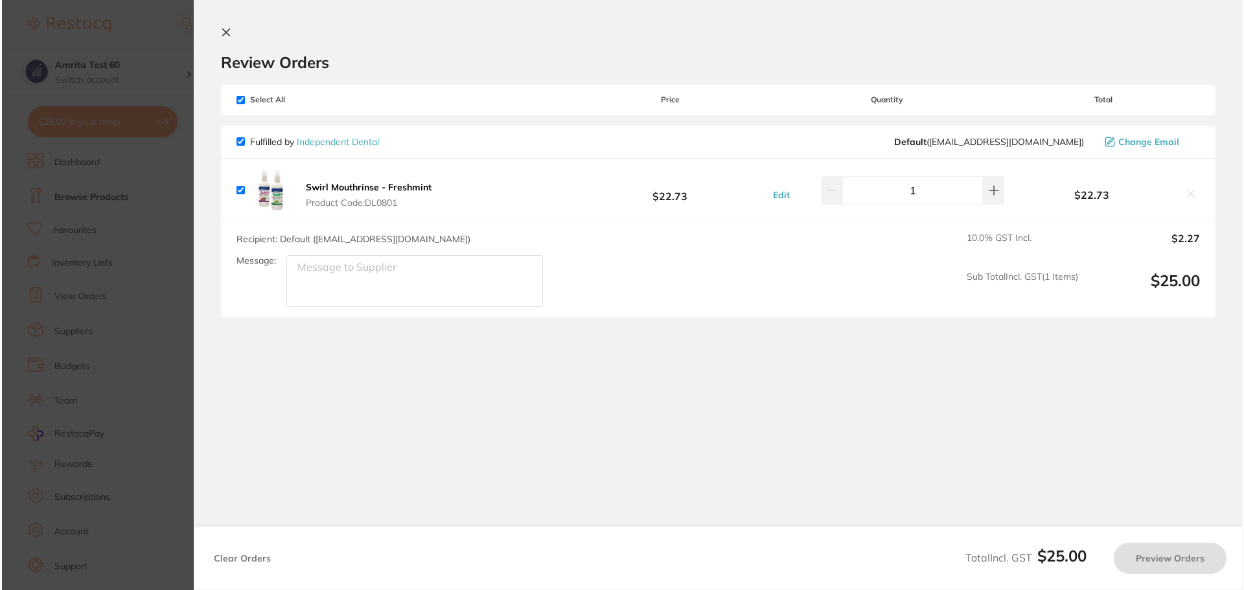
scroll to position [0, 0]
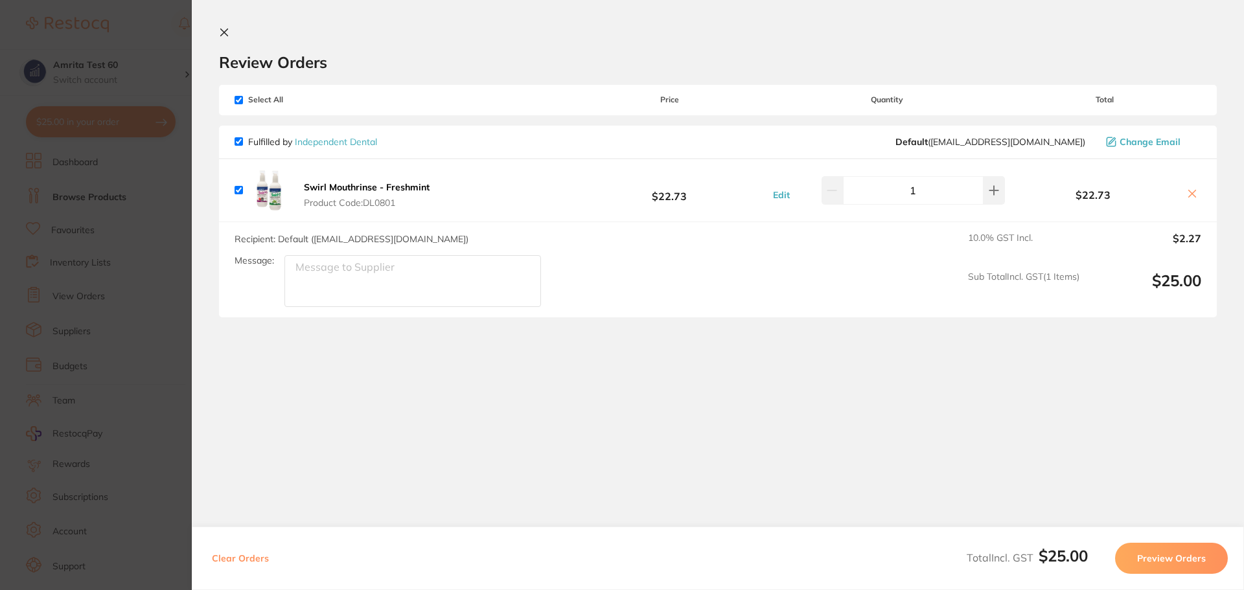
click at [1145, 556] on button "Preview Orders" at bounding box center [1171, 558] width 113 height 31
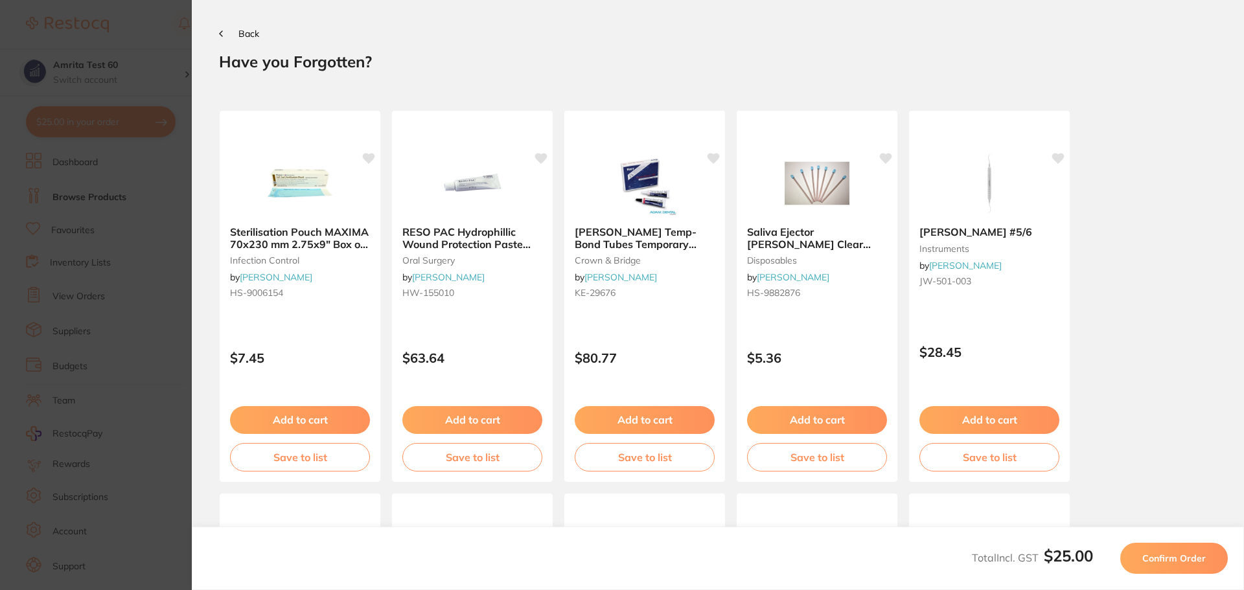
click at [1162, 545] on button "Confirm Order" at bounding box center [1174, 558] width 108 height 31
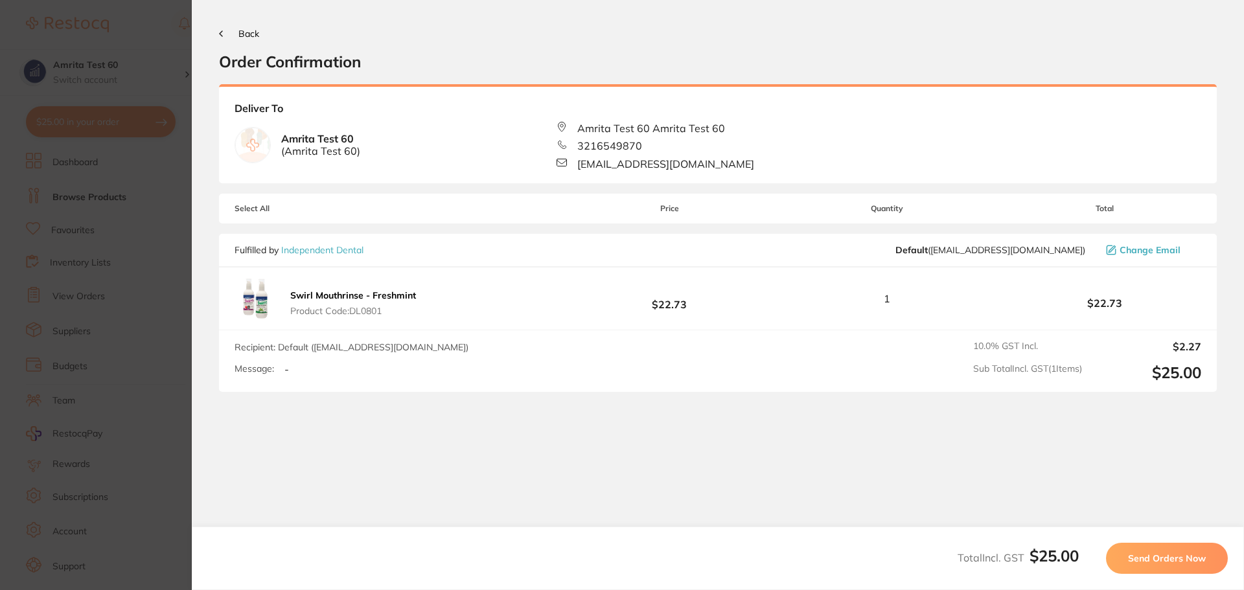
click at [1175, 554] on span "Send Orders Now" at bounding box center [1167, 559] width 78 height 12
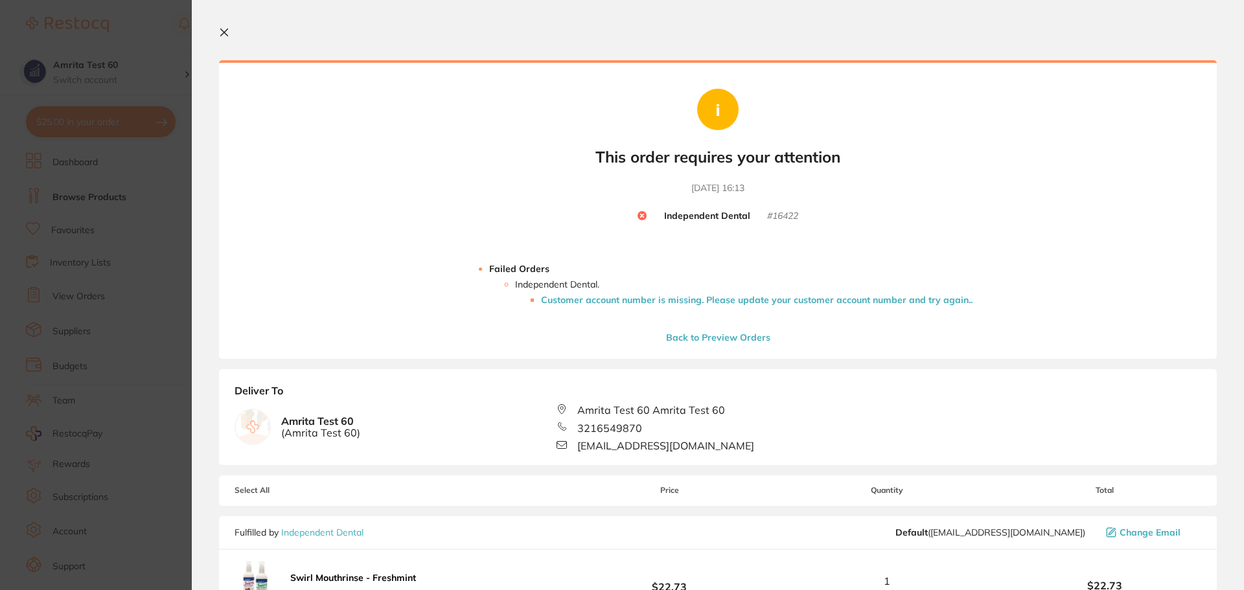
click at [710, 304] on li "Customer account number is missing. Please update your customer account number …" at bounding box center [756, 300] width 431 height 10
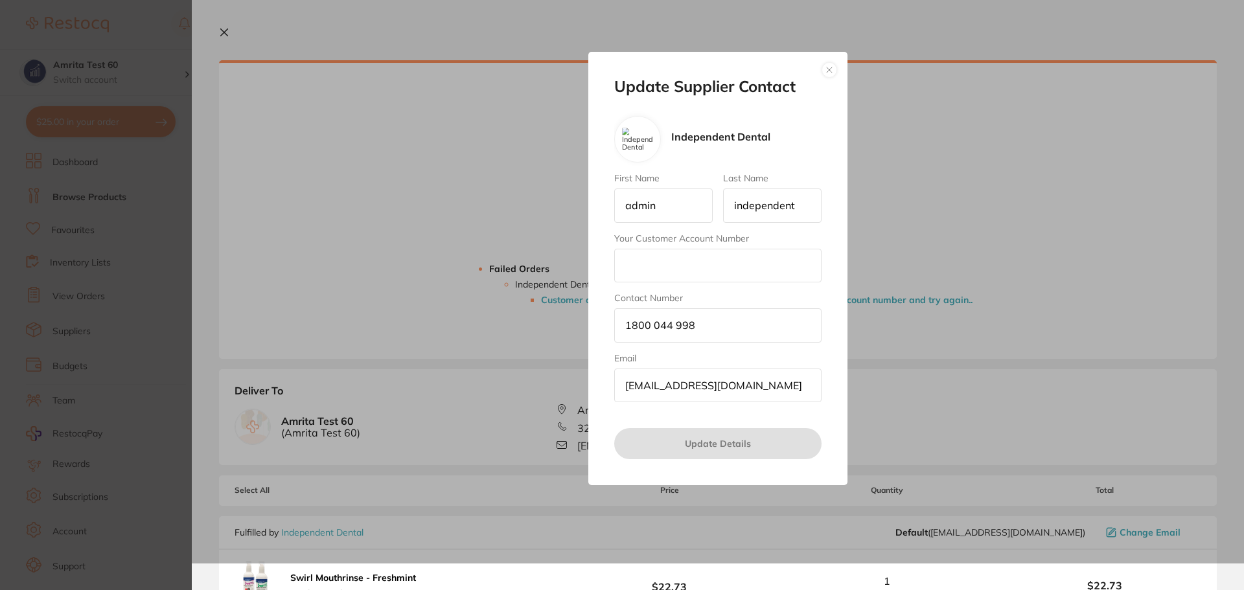
click at [702, 274] on input "Your Customer Account Number" at bounding box center [717, 266] width 207 height 34
type input "321"
click at [648, 452] on button "Update Details" at bounding box center [717, 443] width 207 height 31
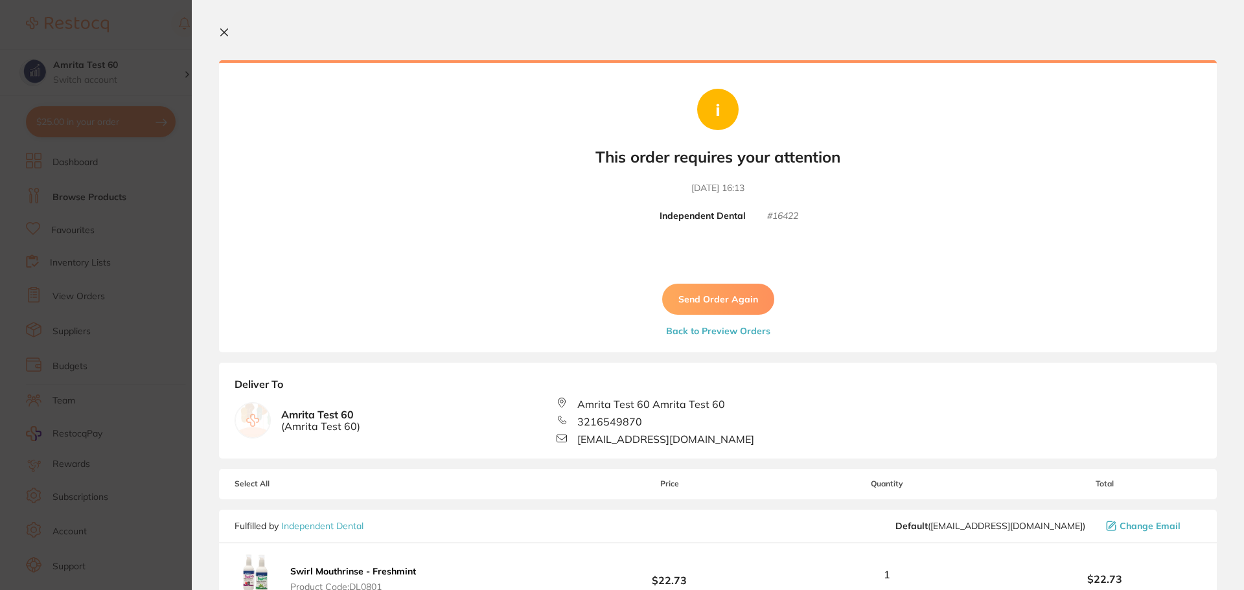
click at [722, 299] on button "Send Order Again" at bounding box center [718, 299] width 112 height 31
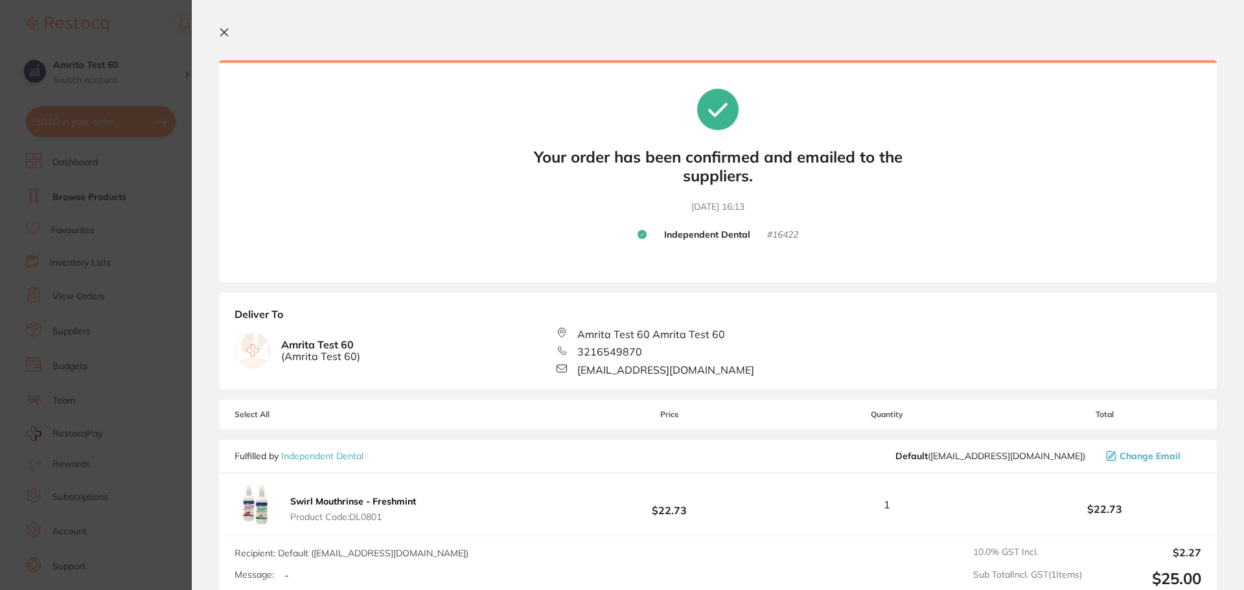
click at [221, 28] on icon at bounding box center [224, 32] width 10 height 10
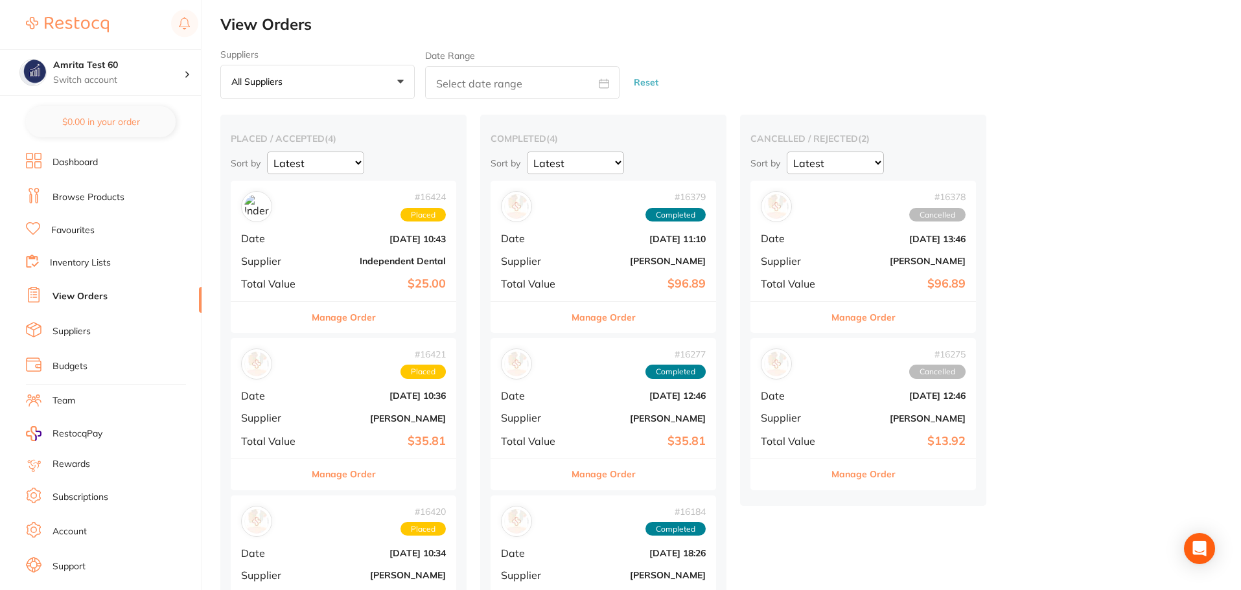
click at [102, 205] on li "Browse Products" at bounding box center [114, 197] width 176 height 19
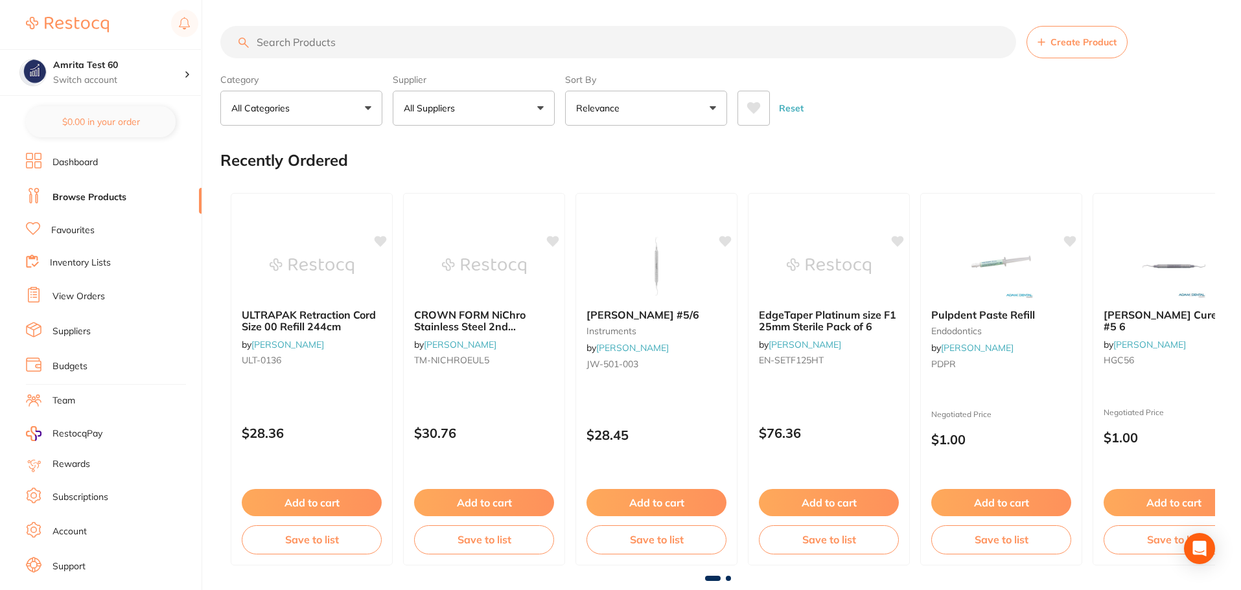
click at [444, 117] on button "All Suppliers" at bounding box center [474, 108] width 162 height 35
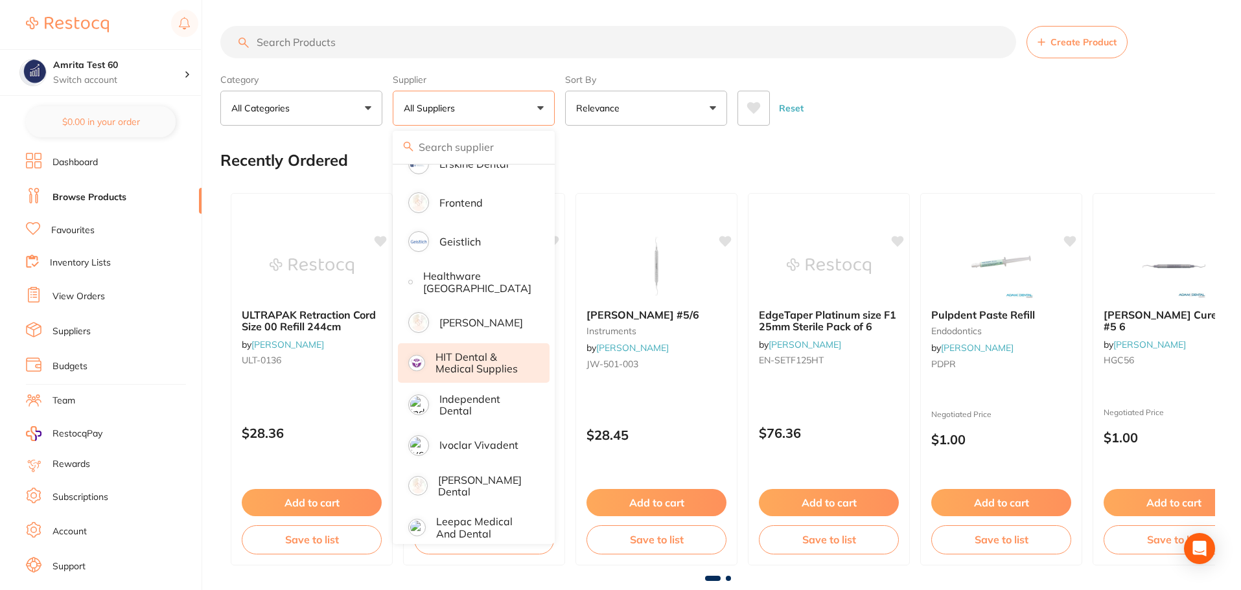
scroll to position [713, 0]
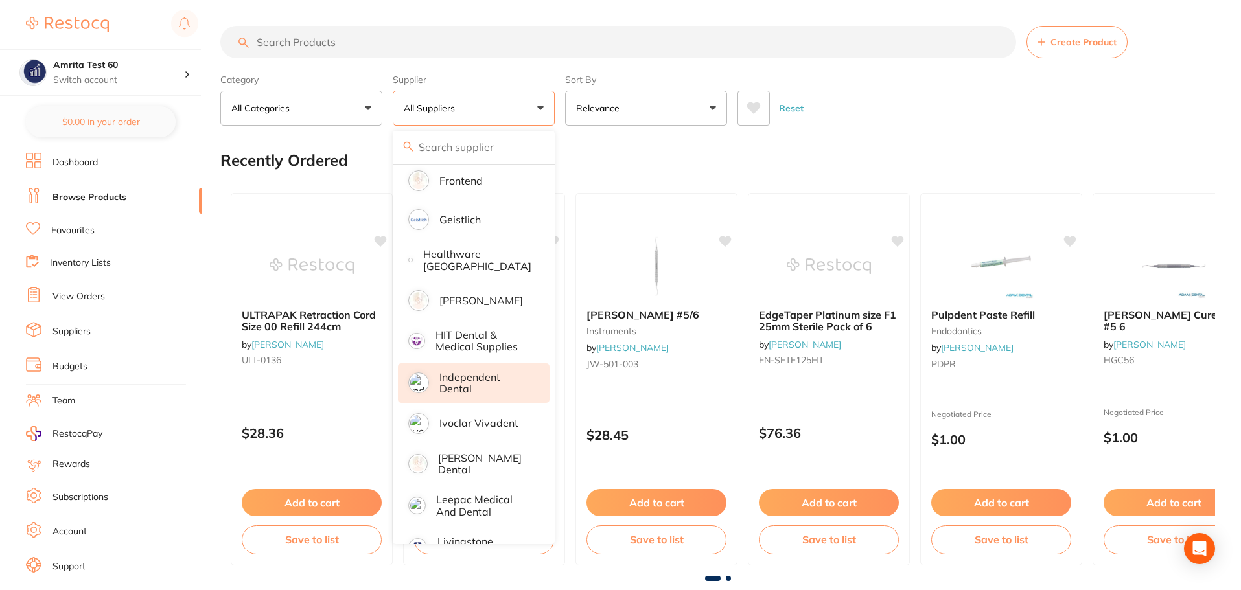
click at [488, 387] on p "Independent Dental" at bounding box center [485, 383] width 92 height 24
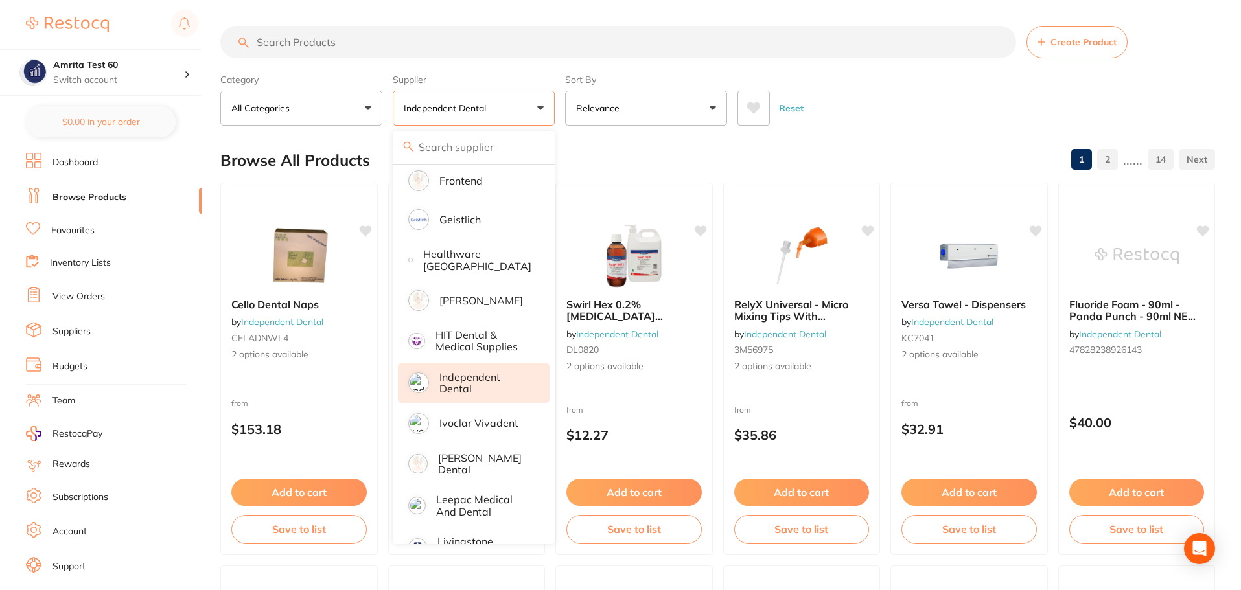
click at [561, 105] on div "Category All Categories All Categories articulating burs crown & bridge disposa…" at bounding box center [717, 97] width 994 height 57
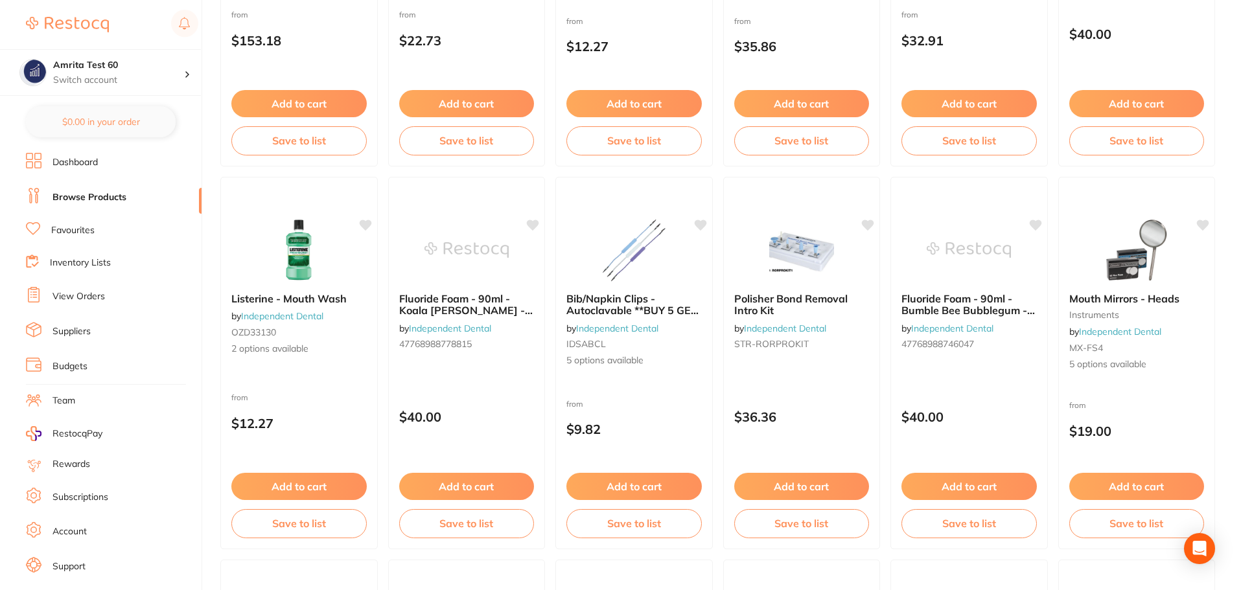
scroll to position [130, 0]
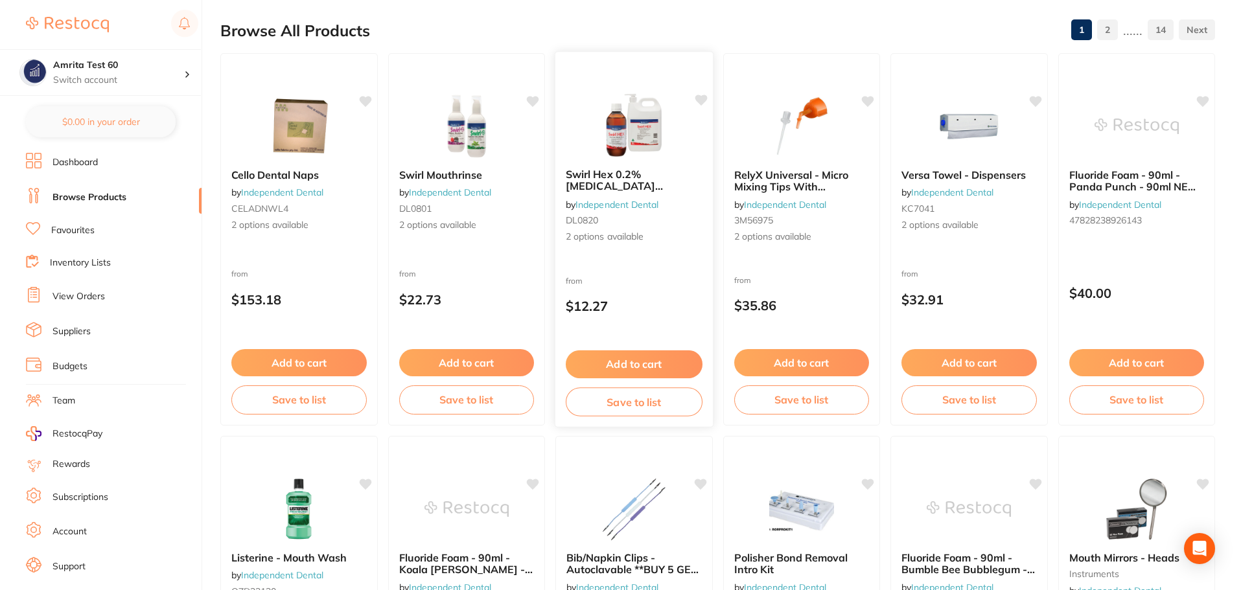
click at [674, 372] on button "Add to cart" at bounding box center [634, 364] width 137 height 28
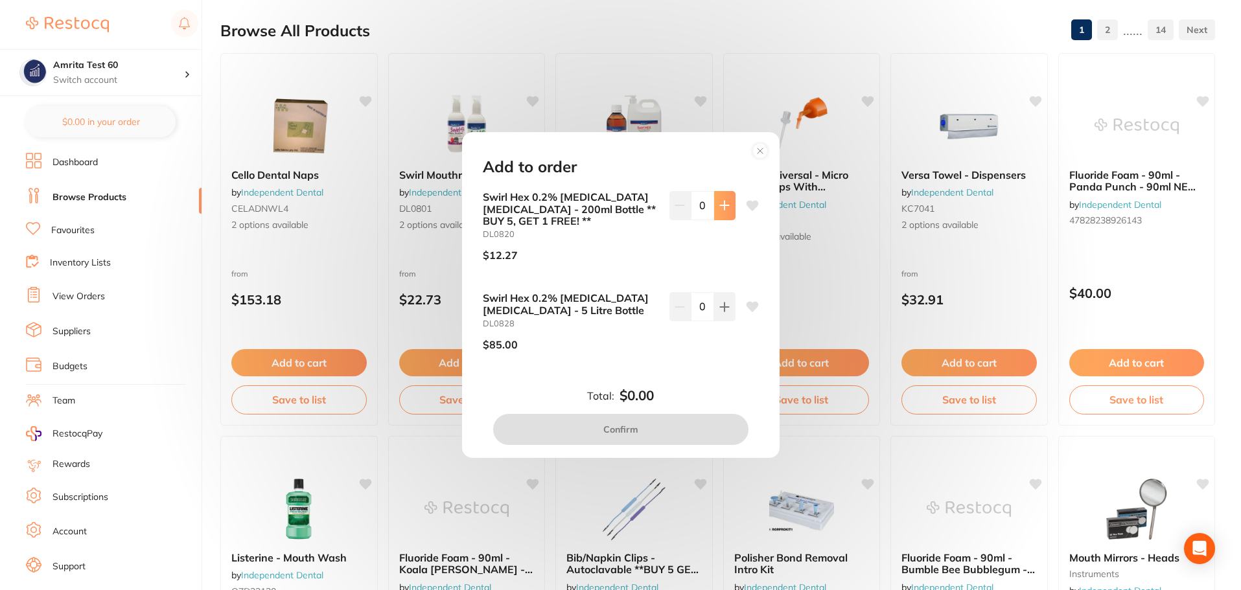
click at [730, 212] on button at bounding box center [724, 205] width 21 height 29
type input "1"
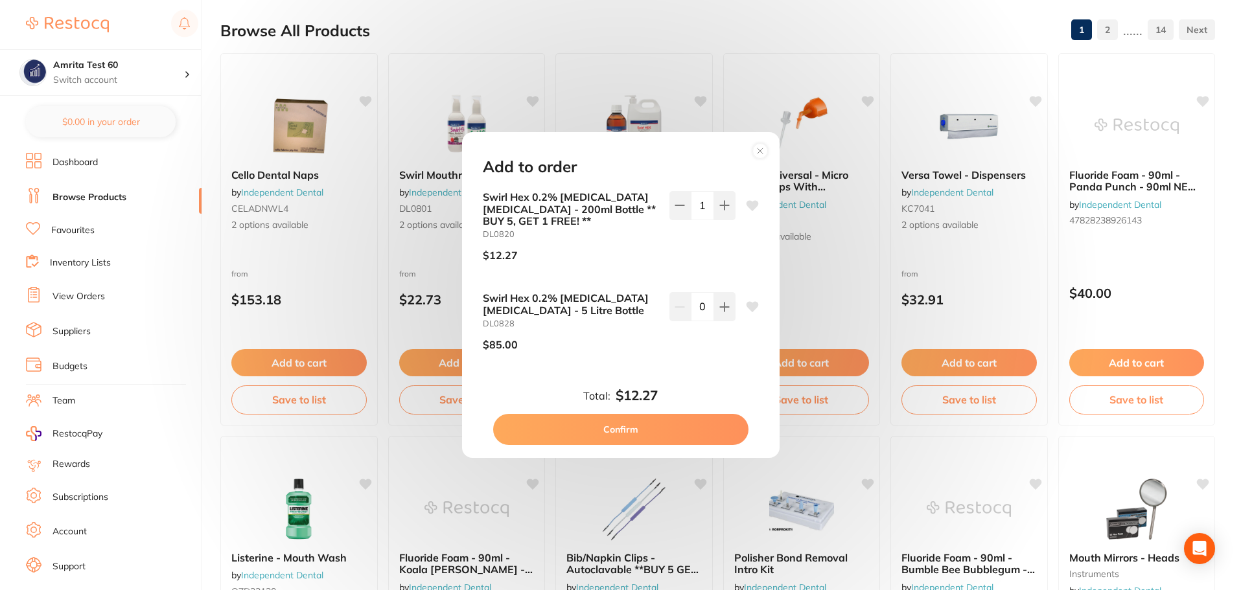
click at [676, 431] on button "Confirm" at bounding box center [620, 429] width 255 height 31
checkbox input "false"
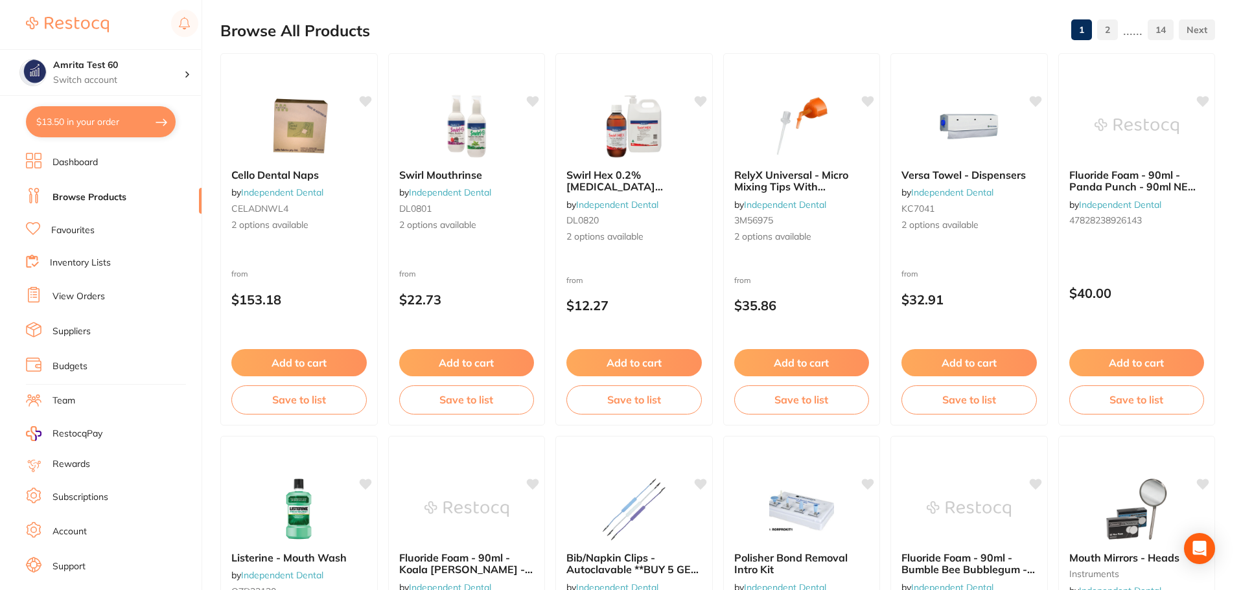
scroll to position [518, 0]
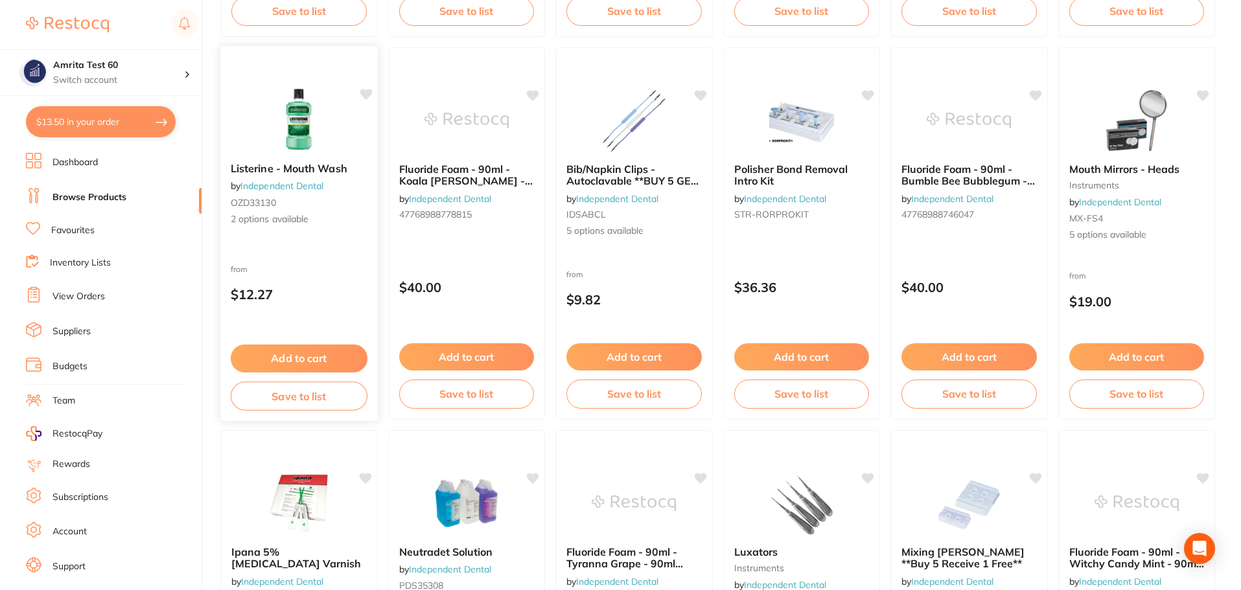
click at [354, 361] on button "Add to cart" at bounding box center [299, 359] width 137 height 28
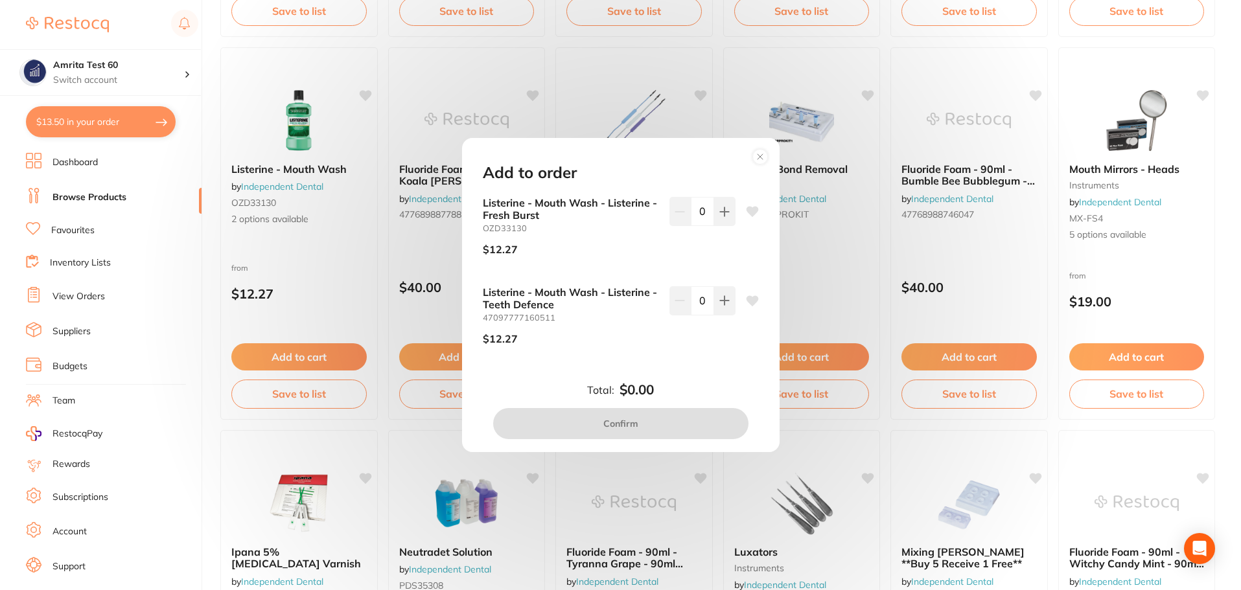
click at [734, 304] on div "Listerine - Mouth Wash - Listerine - Teeth Defence 47097777160511 $12.27 0" at bounding box center [621, 320] width 276 height 69
click at [717, 307] on button at bounding box center [724, 300] width 21 height 29
type input "1"
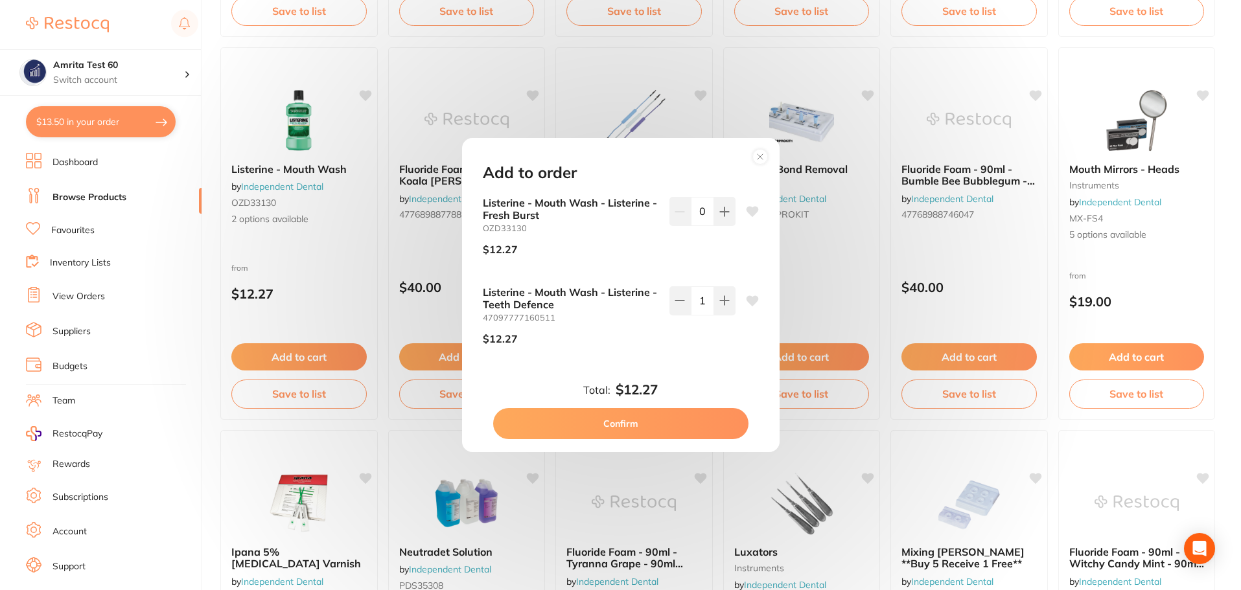
click at [679, 417] on button "Confirm" at bounding box center [620, 423] width 255 height 31
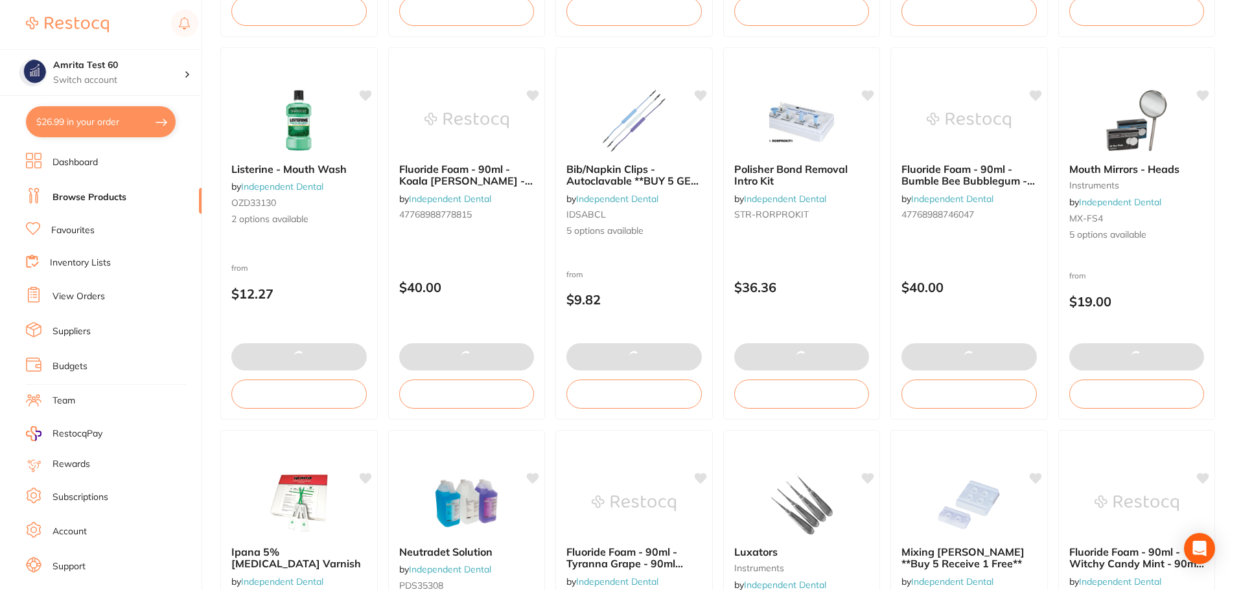
click at [99, 125] on button "$26.99 in your order" at bounding box center [101, 121] width 150 height 31
checkbox input "true"
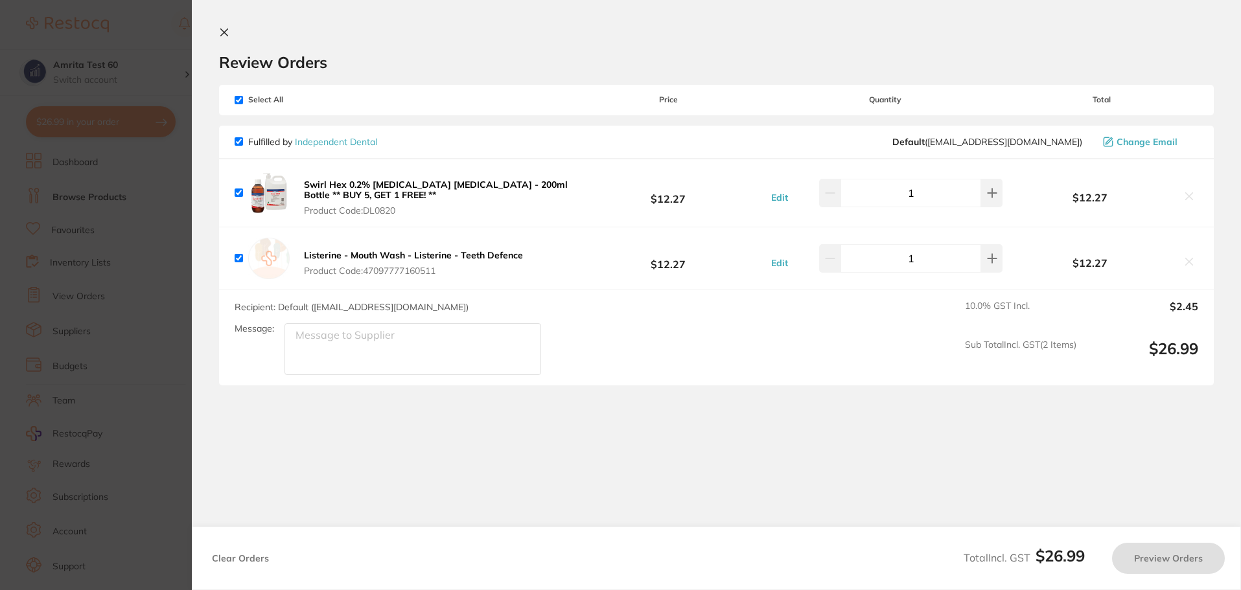
scroll to position [0, 0]
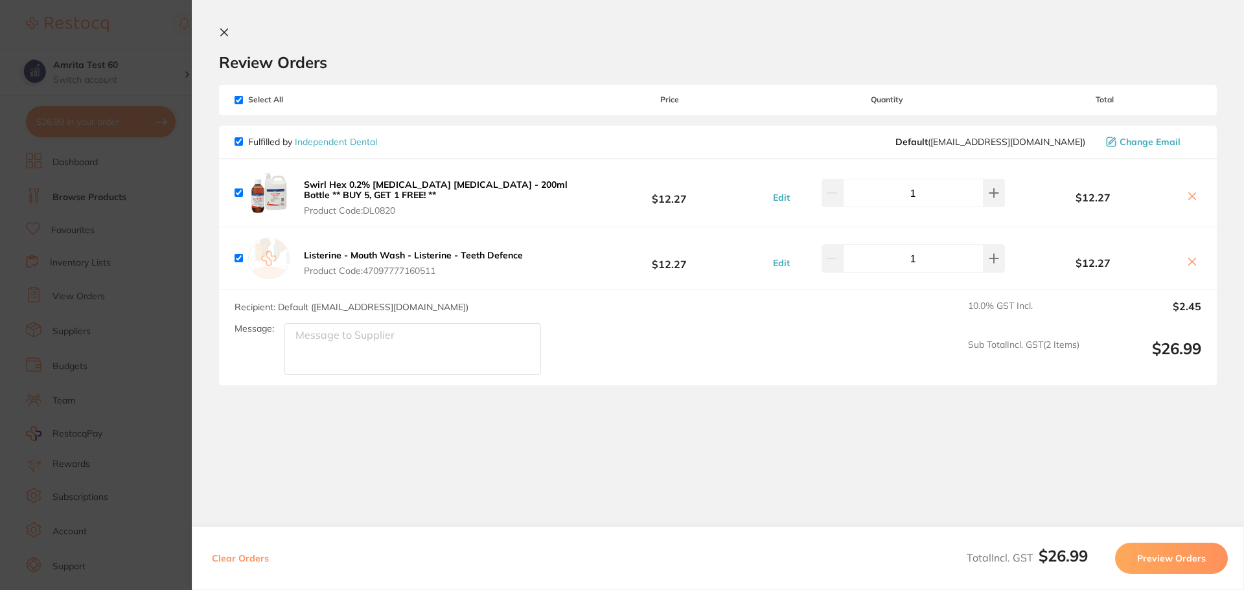
click at [1163, 554] on button "Preview Orders" at bounding box center [1171, 558] width 113 height 31
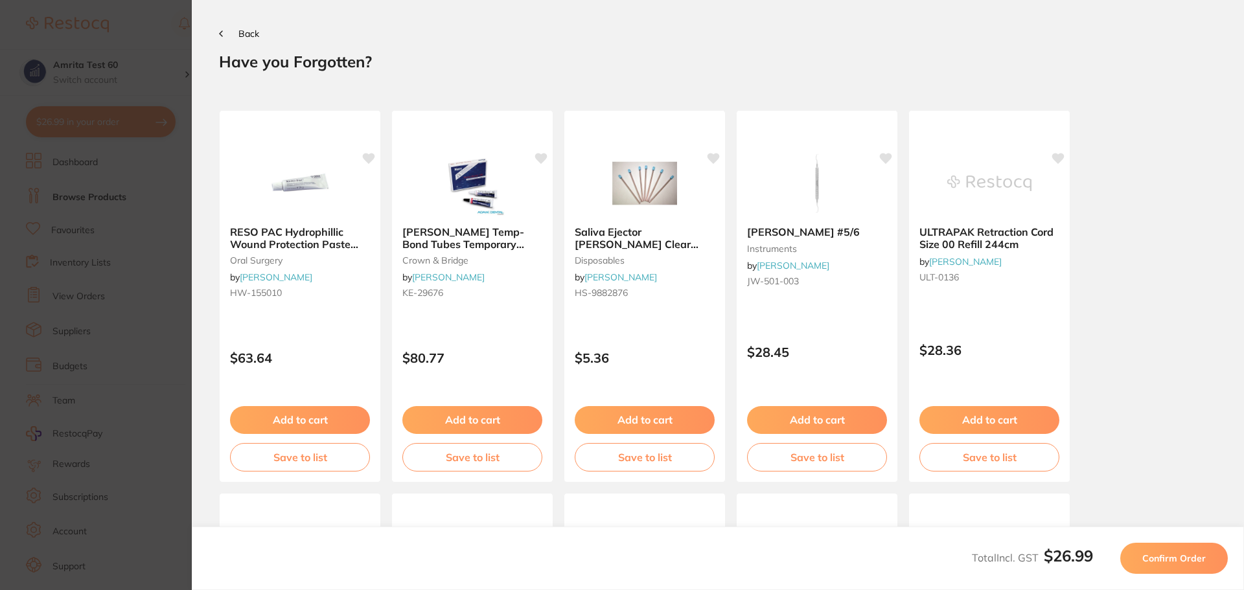
click at [1163, 554] on span "Confirm Order" at bounding box center [1173, 559] width 63 height 12
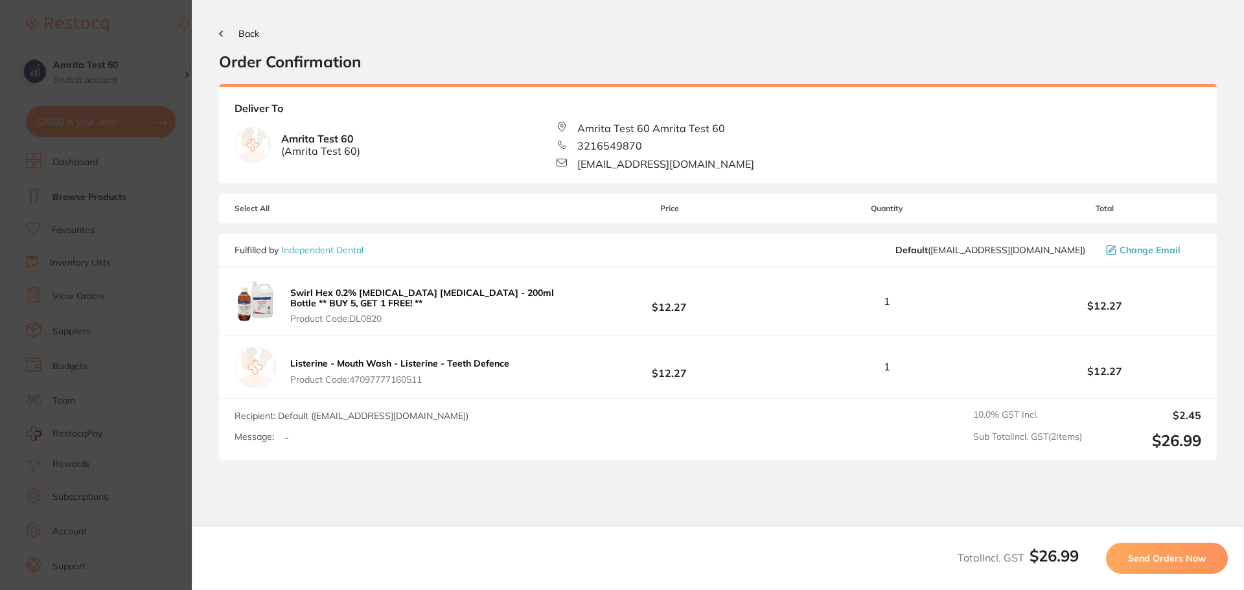
click at [1163, 554] on span "Send Orders Now" at bounding box center [1167, 559] width 78 height 12
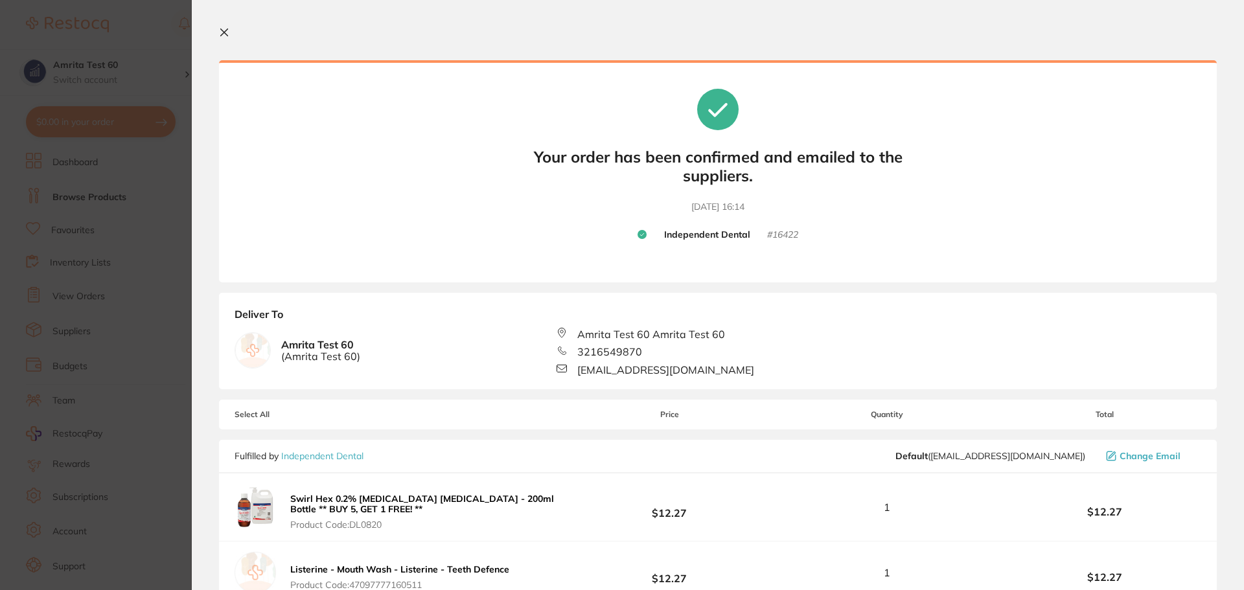
click at [225, 32] on icon at bounding box center [224, 32] width 7 height 7
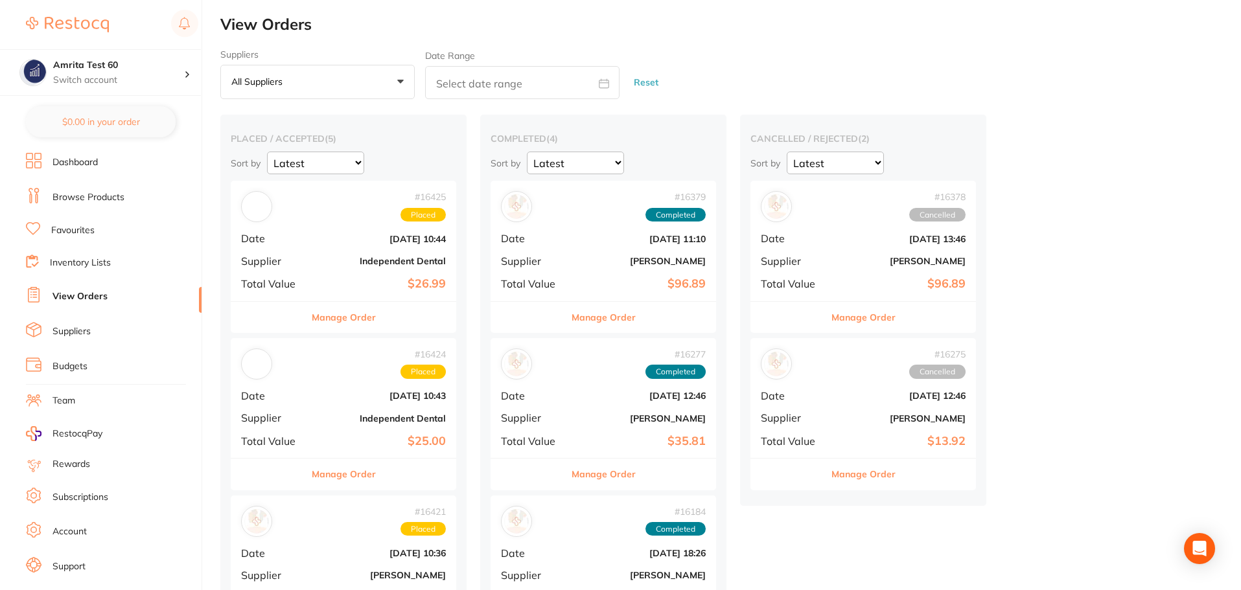
click at [91, 192] on link "Browse Products" at bounding box center [88, 197] width 72 height 13
